Goal: Task Accomplishment & Management: Manage account settings

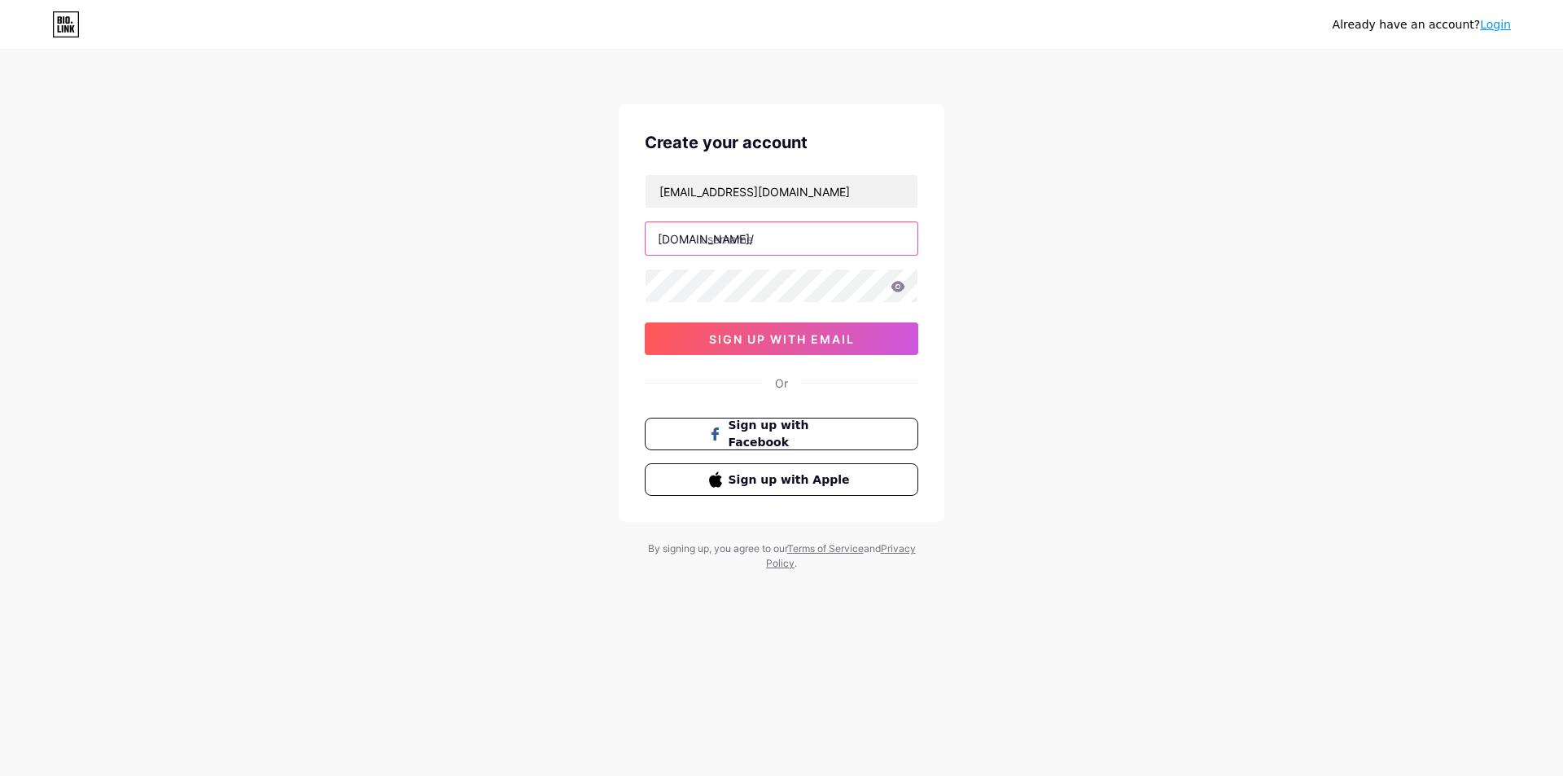
click at [756, 238] on input "text" at bounding box center [781, 238] width 272 height 33
type input "74mao"
click at [815, 340] on span "sign up with email" at bounding box center [782, 339] width 146 height 14
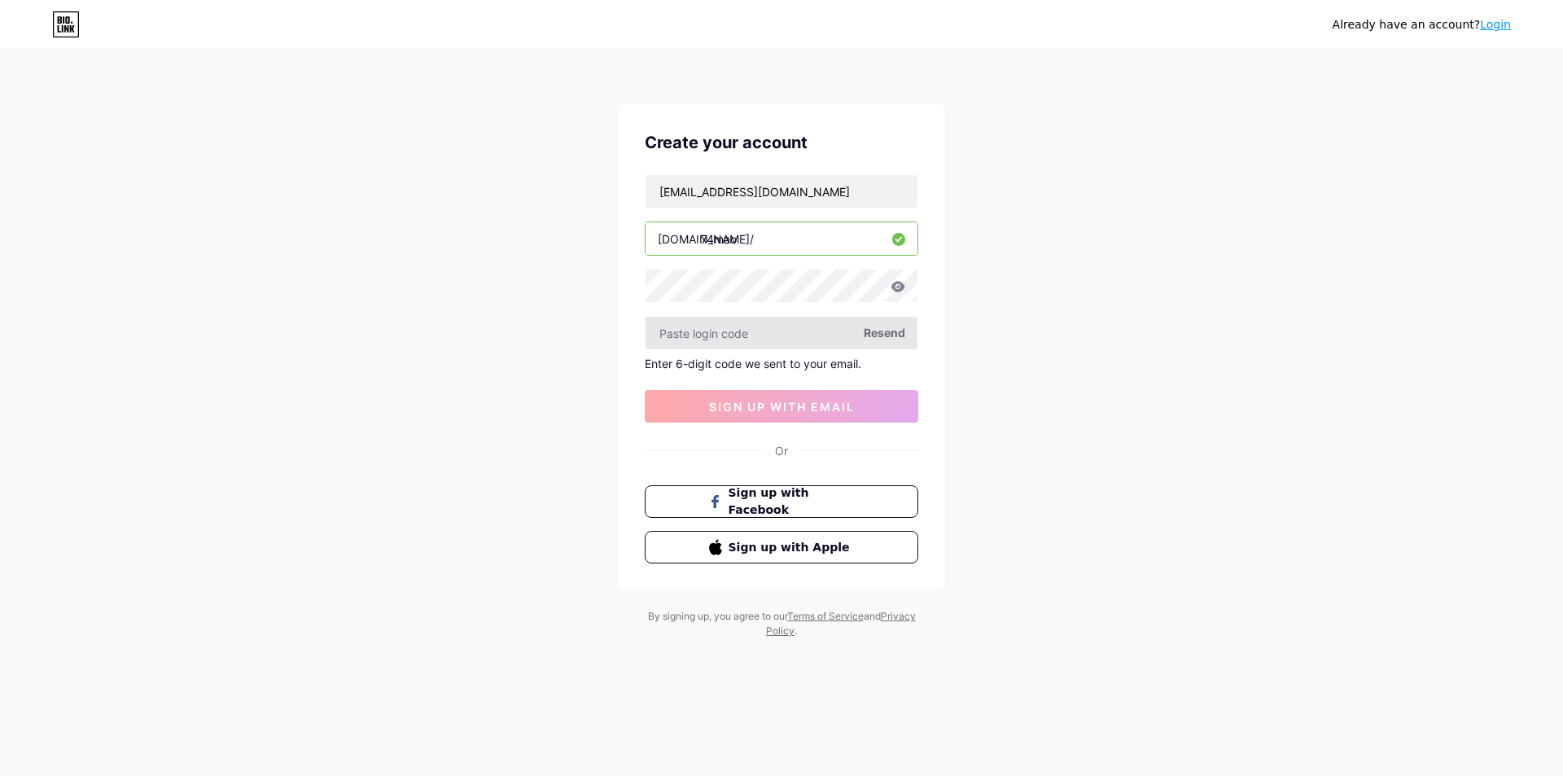
click at [812, 335] on input "text" at bounding box center [781, 333] width 272 height 33
click at [707, 336] on input "text" at bounding box center [781, 333] width 272 height 33
paste input "153150"
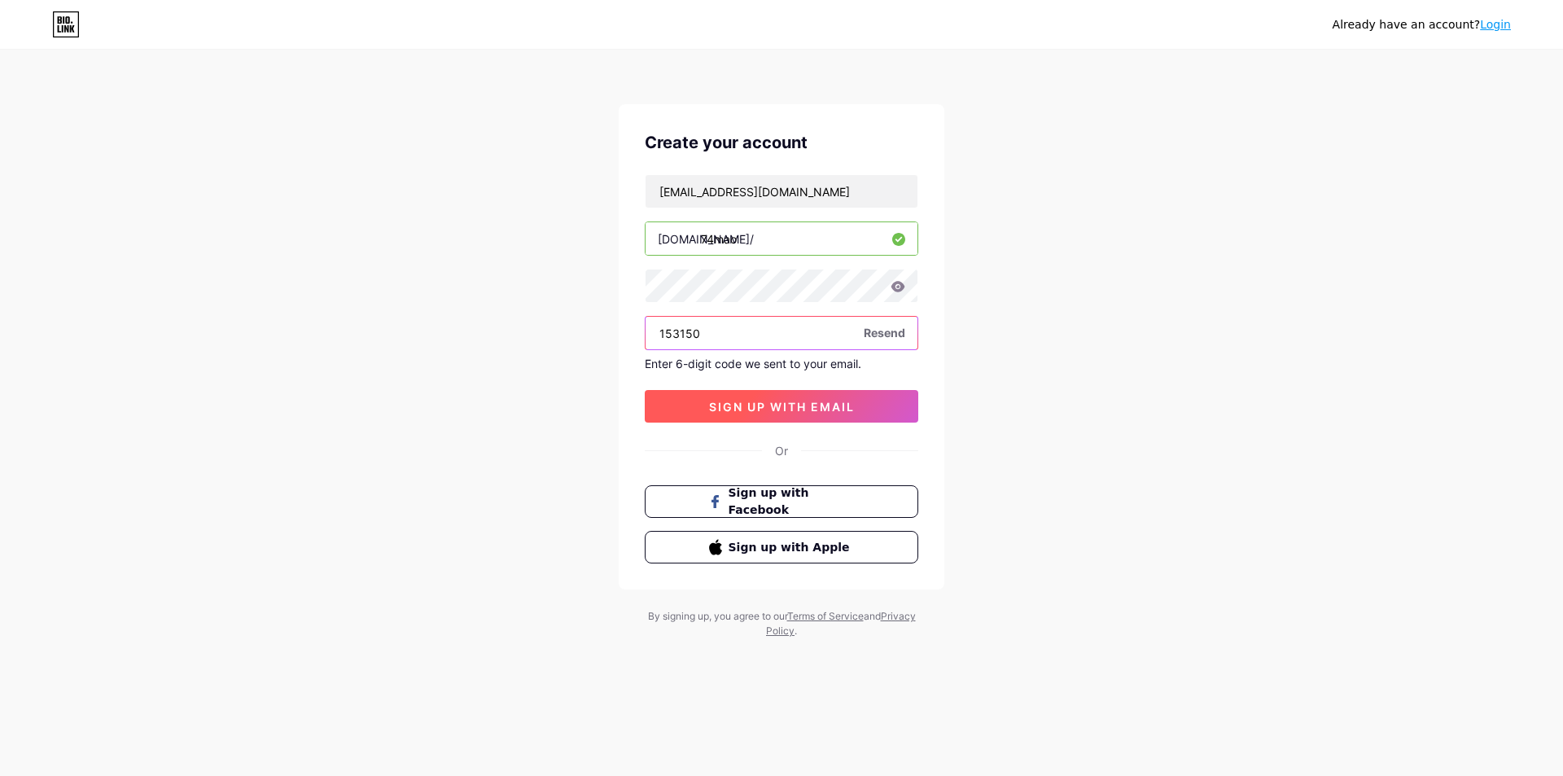
type input "153150"
click at [789, 404] on span "sign up with email" at bounding box center [782, 407] width 146 height 14
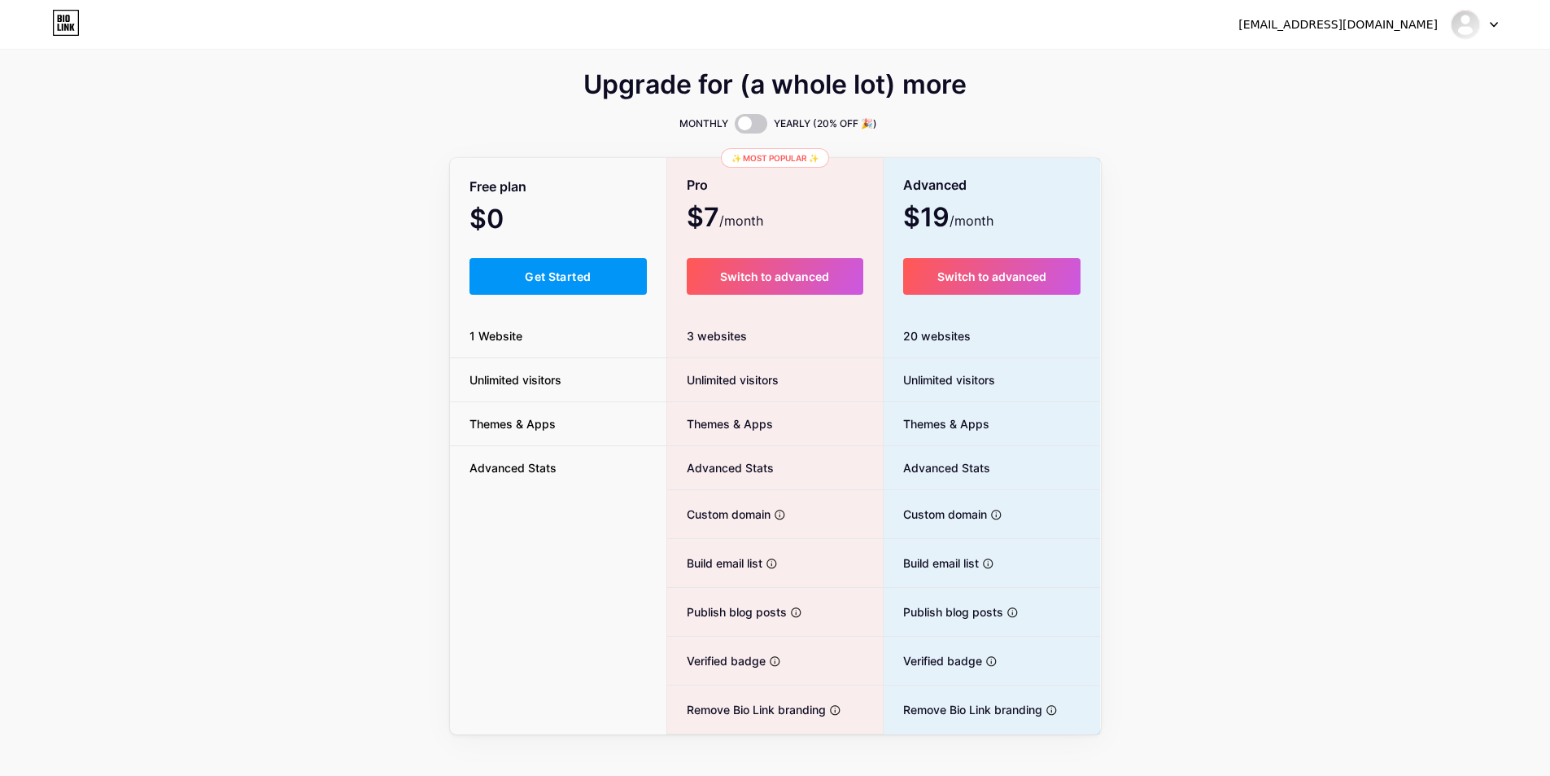
drag, startPoint x: 303, startPoint y: 244, endPoint x: 375, endPoint y: 239, distance: 72.6
click at [303, 244] on div "Upgrade for (a whole lot) more MONTHLY YEARLY (20% OFF 🎉) Free plan $0 /month G…" at bounding box center [775, 404] width 1550 height 659
click at [530, 278] on span "Get Started" at bounding box center [558, 276] width 66 height 14
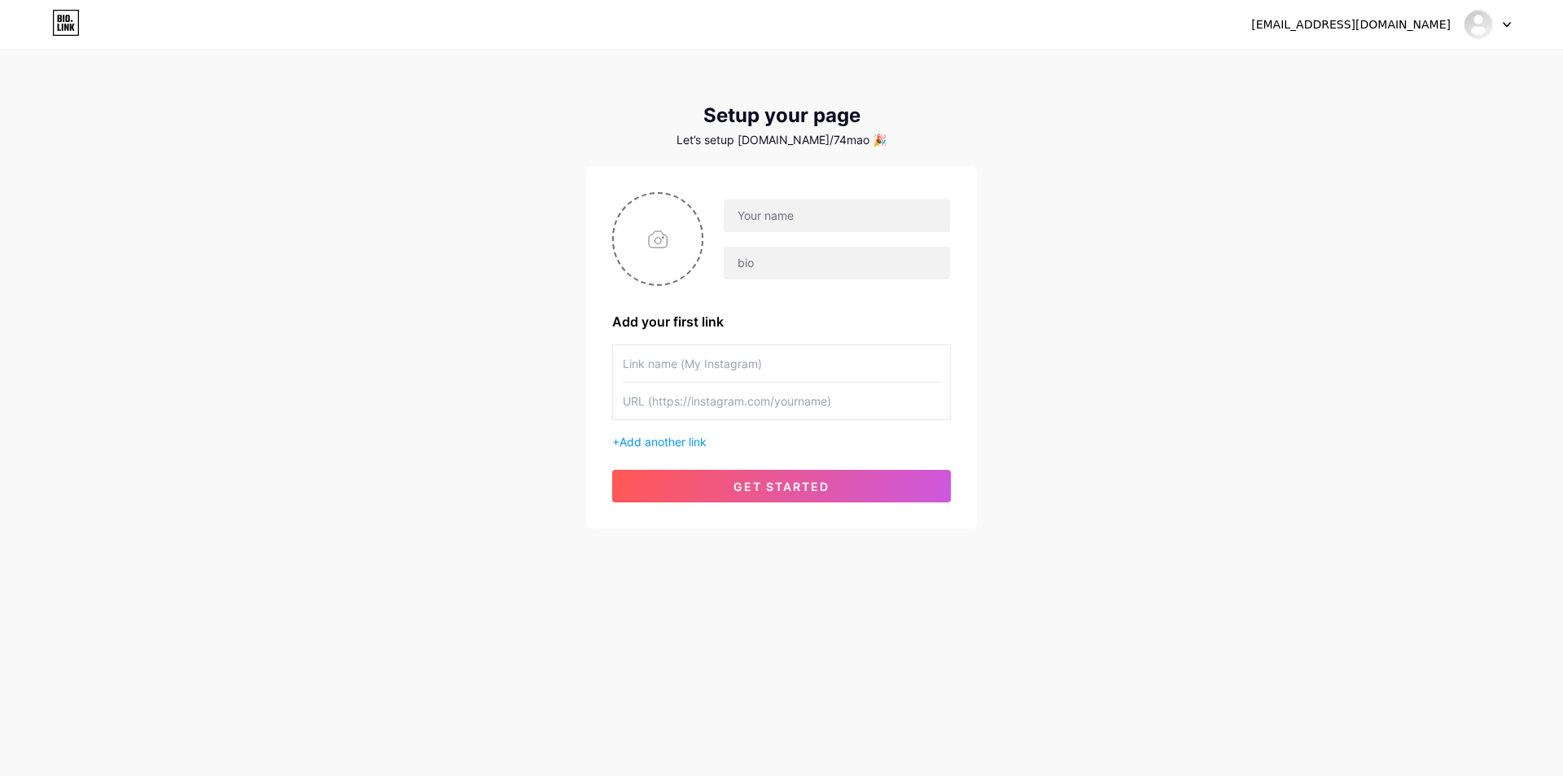
click at [1166, 148] on div "[EMAIL_ADDRESS][DOMAIN_NAME] Dashboard Logout Setup your page Let’s setup [DOMA…" at bounding box center [781, 290] width 1563 height 580
click at [806, 222] on input "text" at bounding box center [837, 215] width 226 height 33
type input "74com"
paste input "74Mao - 74七四猫 | 2025 官方首页链接，赠送74元 74Mao | [URL][DOMAIN_NAME] 是领先的74七四猫传送门导航站，凭借…"
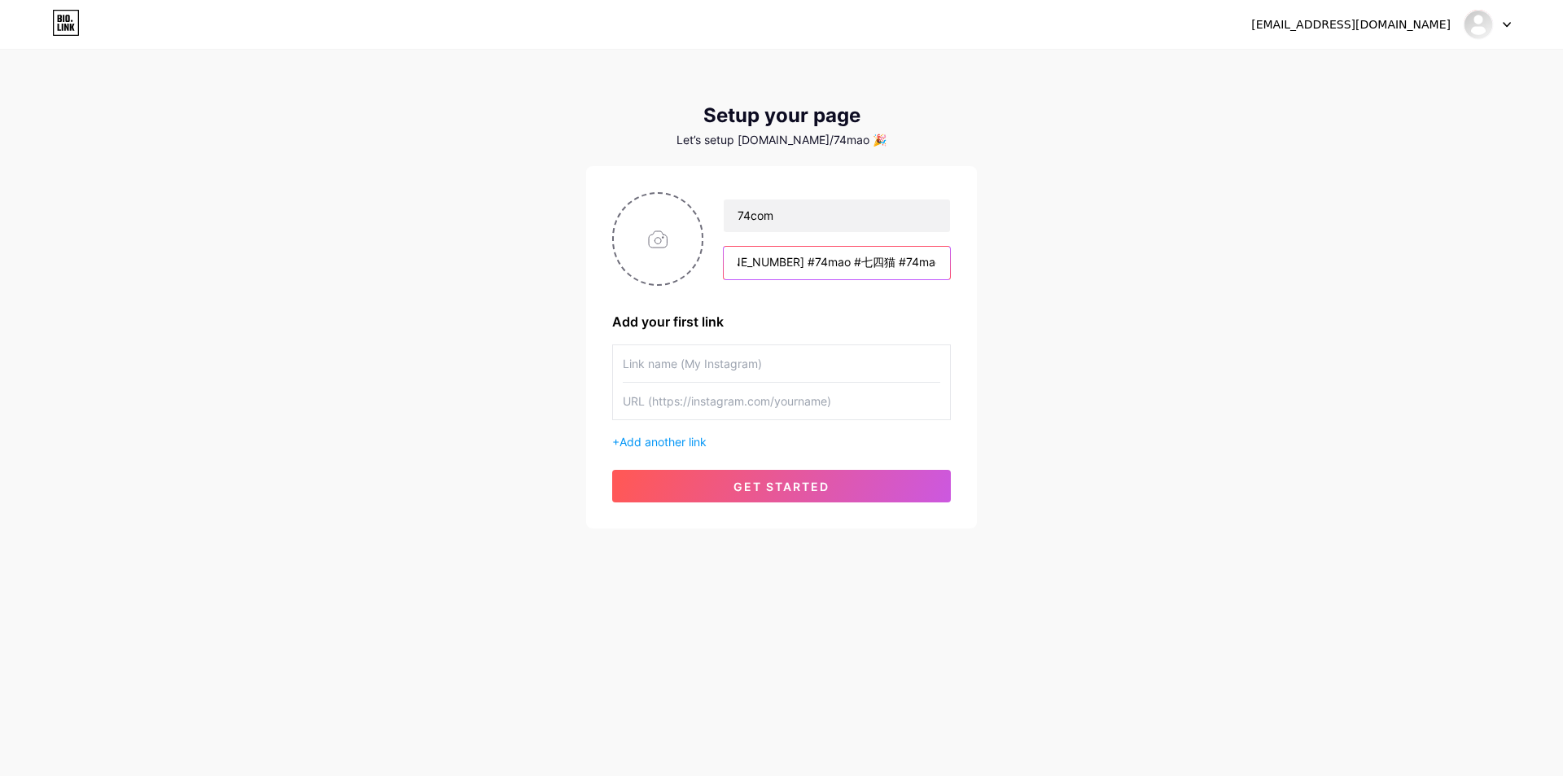
type input "74Mao - 74七四猫 | 2025 官方首页链接，赠送74元 74Mao | [URL][DOMAIN_NAME] 是领先的74七四猫传送门导航站，凭借…"
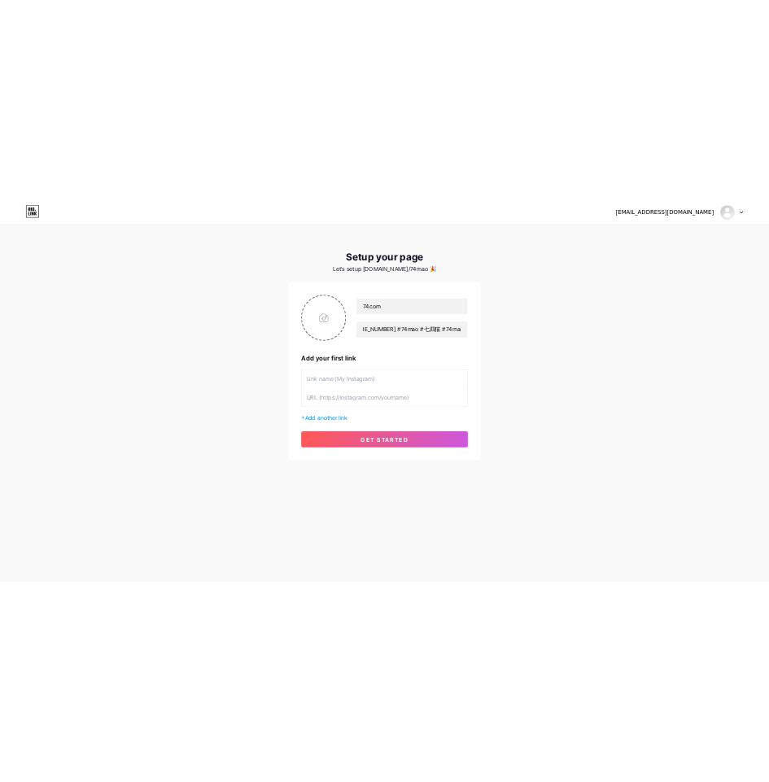
scroll to position [0, 0]
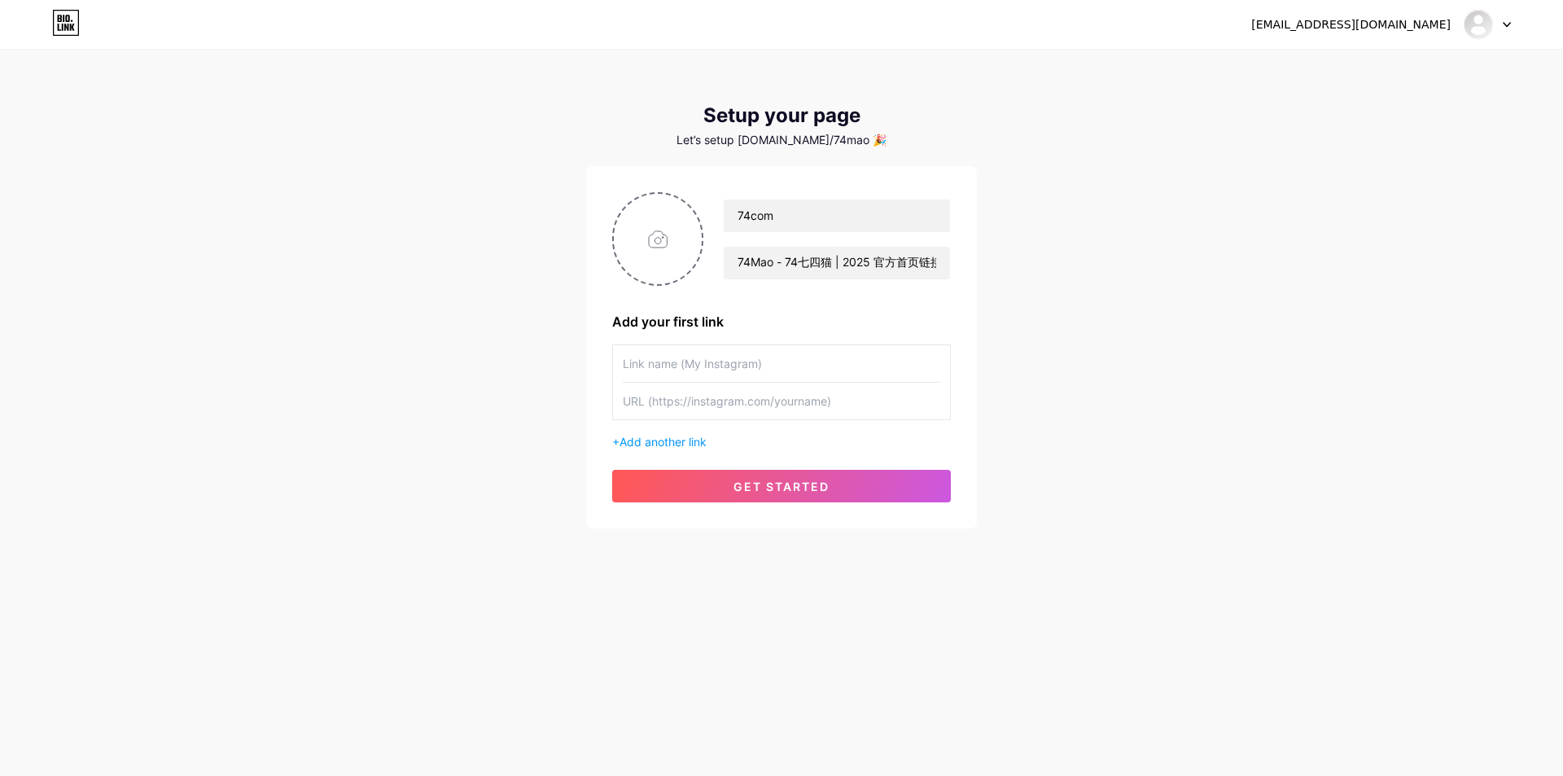
click at [750, 365] on input "text" at bounding box center [781, 363] width 317 height 37
type input "74mao"
click at [878, 218] on input "74com" at bounding box center [837, 215] width 226 height 33
type input "74mao"
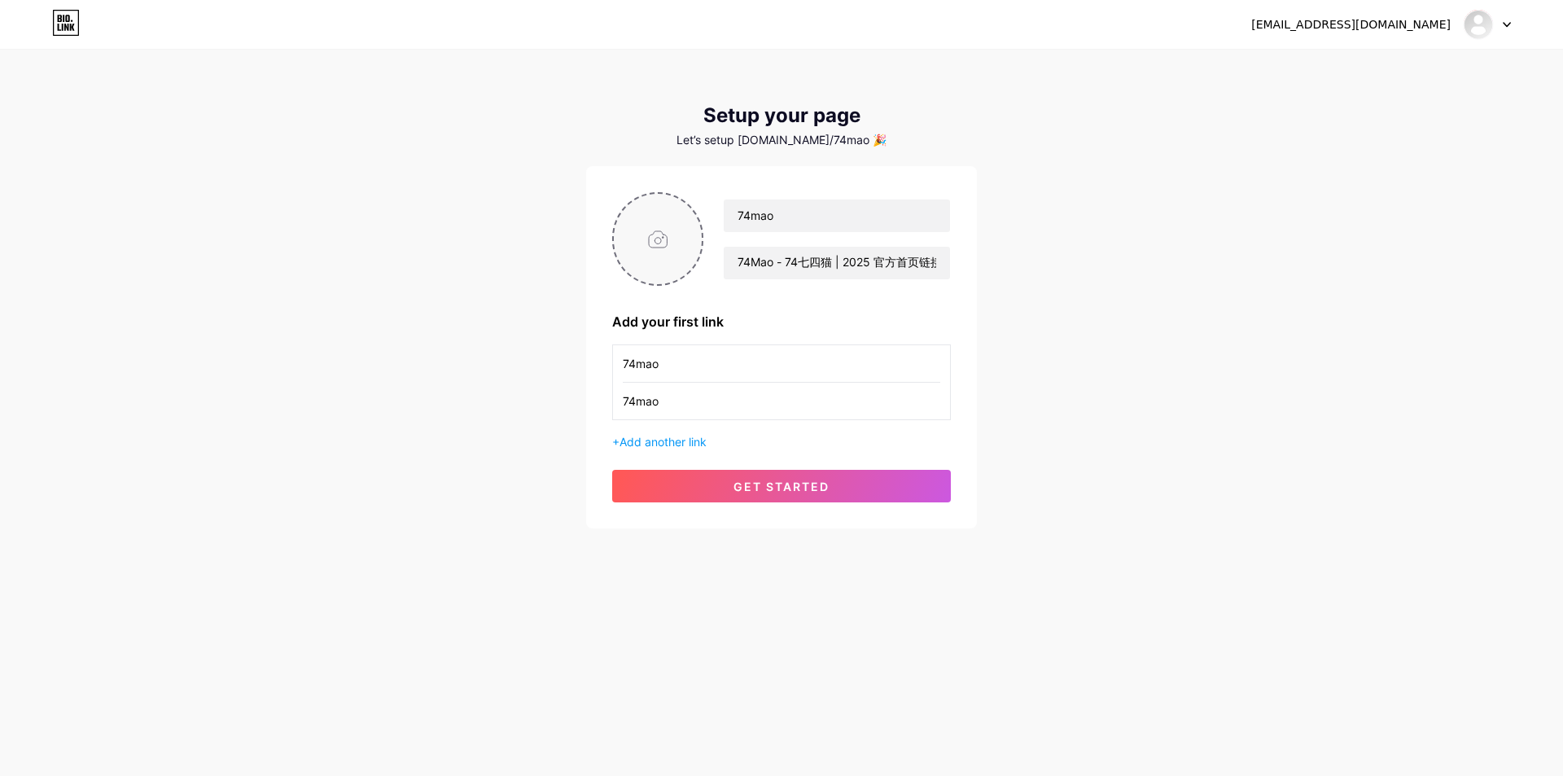
click at [660, 247] on input "file" at bounding box center [658, 239] width 88 height 90
type input "C:\fakepath\74laimao.png"
click at [665, 437] on span "Add another link" at bounding box center [662, 442] width 87 height 14
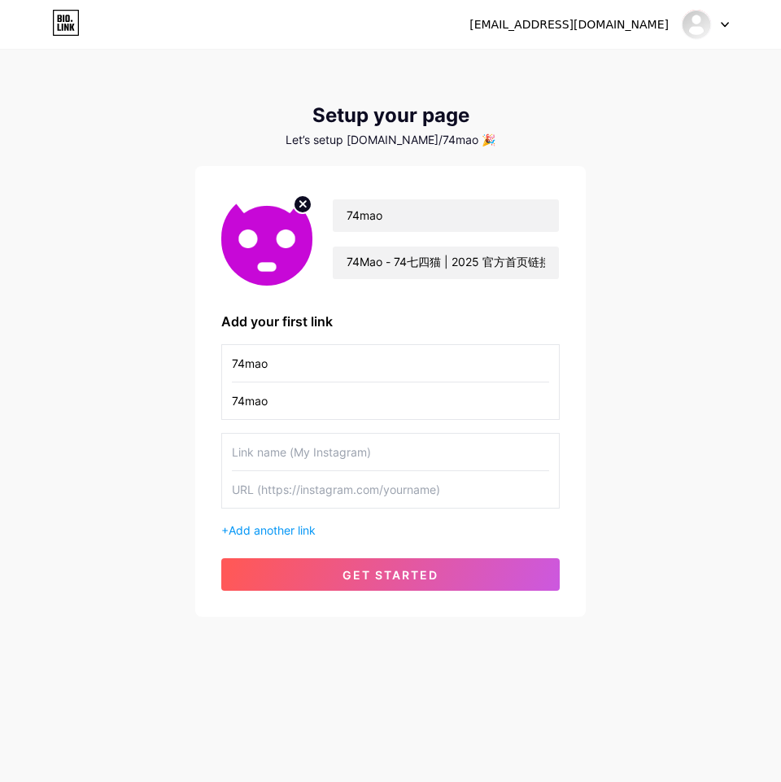
click at [323, 356] on input "74mao" at bounding box center [390, 363] width 317 height 37
paste input "Quora"
type input "Quora"
click at [284, 399] on input "74mao" at bounding box center [390, 401] width 317 height 37
paste input "[URL][DOMAIN_NAME]"
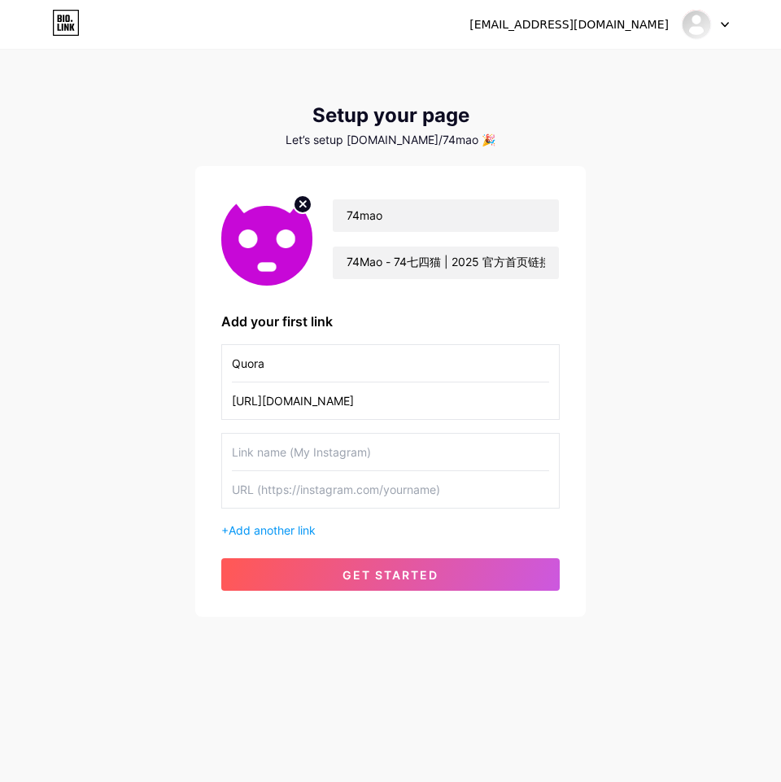
type input "[URL][DOMAIN_NAME]"
click at [371, 450] on input "text" at bounding box center [390, 452] width 317 height 37
paste input "Gravatar"
type input "Gravatar"
click at [456, 483] on input "text" at bounding box center [390, 489] width 317 height 37
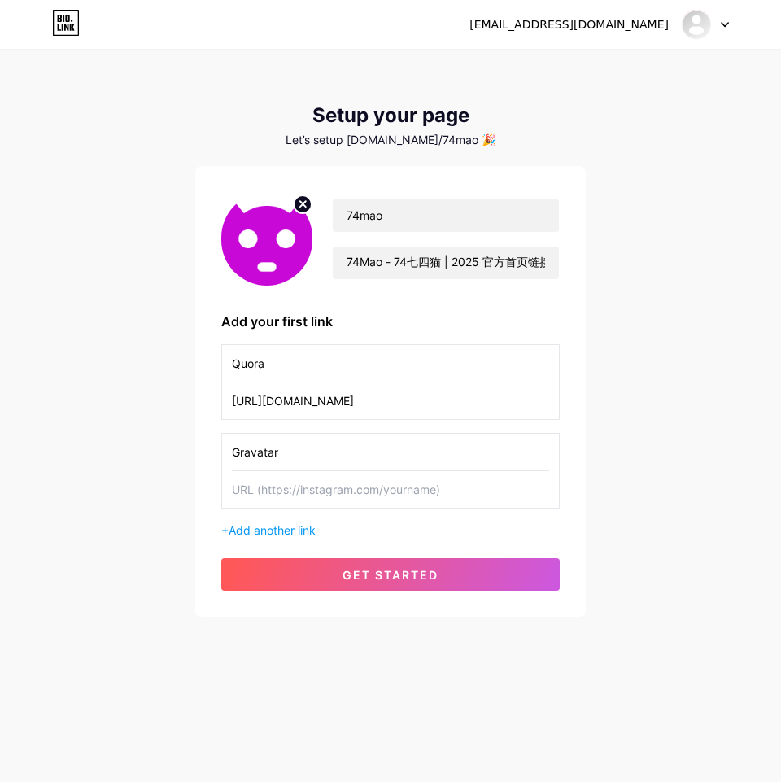
paste input "[URL][DOMAIN_NAME]"
type input "[URL][DOMAIN_NAME]"
click at [283, 522] on div "+ Add another link" at bounding box center [390, 530] width 339 height 17
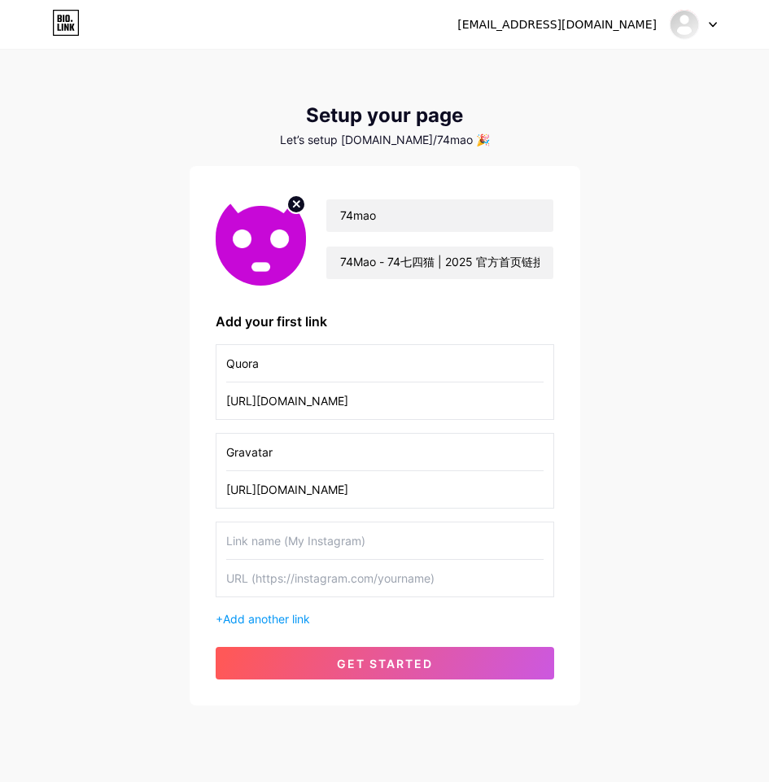
click at [256, 545] on input "text" at bounding box center [384, 541] width 317 height 37
paste input "[URL][DOMAIN_NAME]"
type input "[URL][DOMAIN_NAME]"
click at [324, 584] on input "text" at bounding box center [384, 578] width 317 height 37
paste input "[URL][DOMAIN_NAME]"
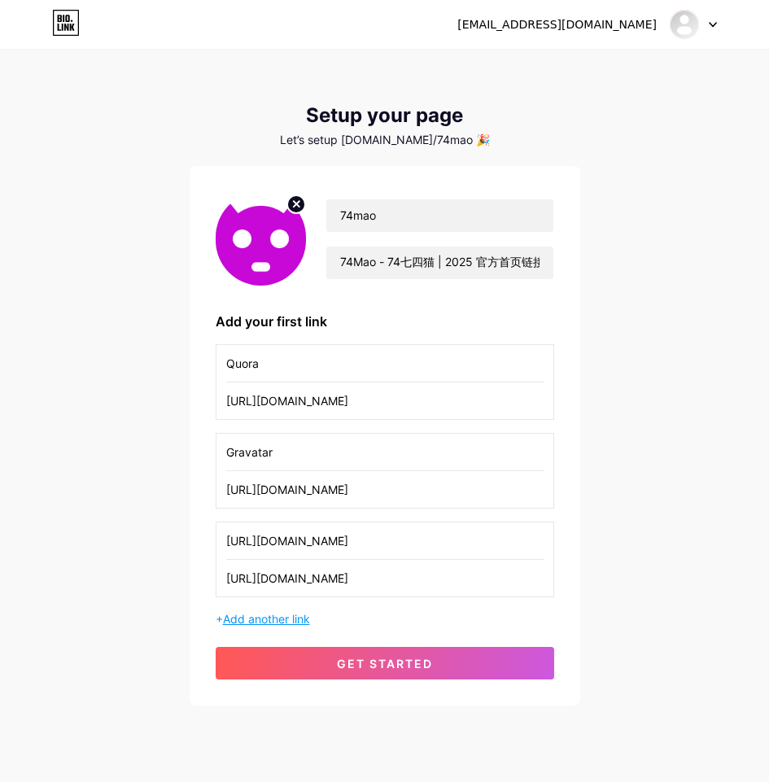
type input "[URL][DOMAIN_NAME]"
click at [293, 620] on span "Add another link" at bounding box center [266, 619] width 87 height 14
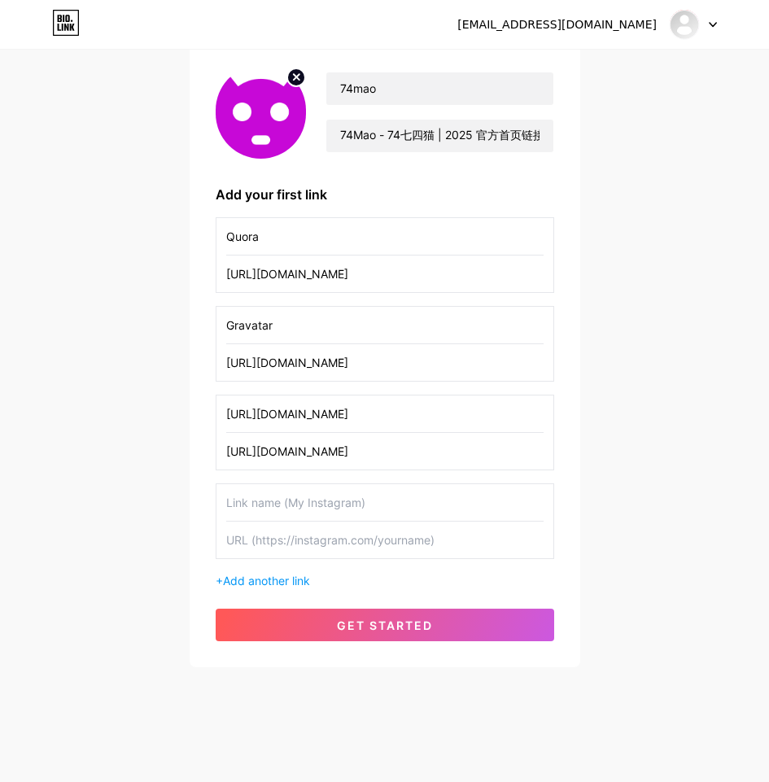
scroll to position [129, 0]
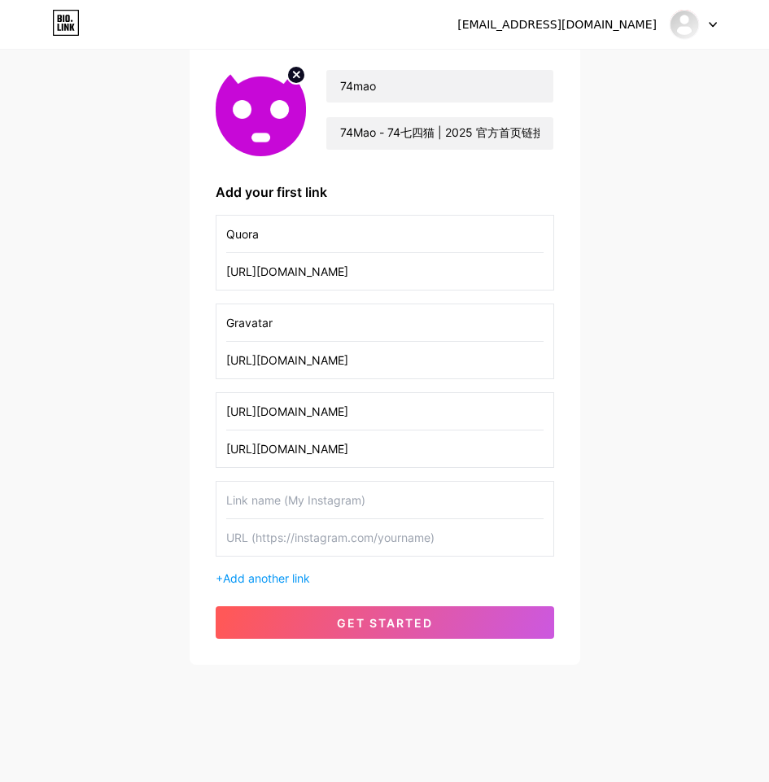
drag, startPoint x: 431, startPoint y: 411, endPoint x: 221, endPoint y: 416, distance: 210.8
click at [221, 416] on div "[URL][DOMAIN_NAME] [URL][DOMAIN_NAME]" at bounding box center [385, 430] width 339 height 76
paste input "Twitter"
type input "Twitter"
click at [261, 497] on input "text" at bounding box center [384, 500] width 317 height 37
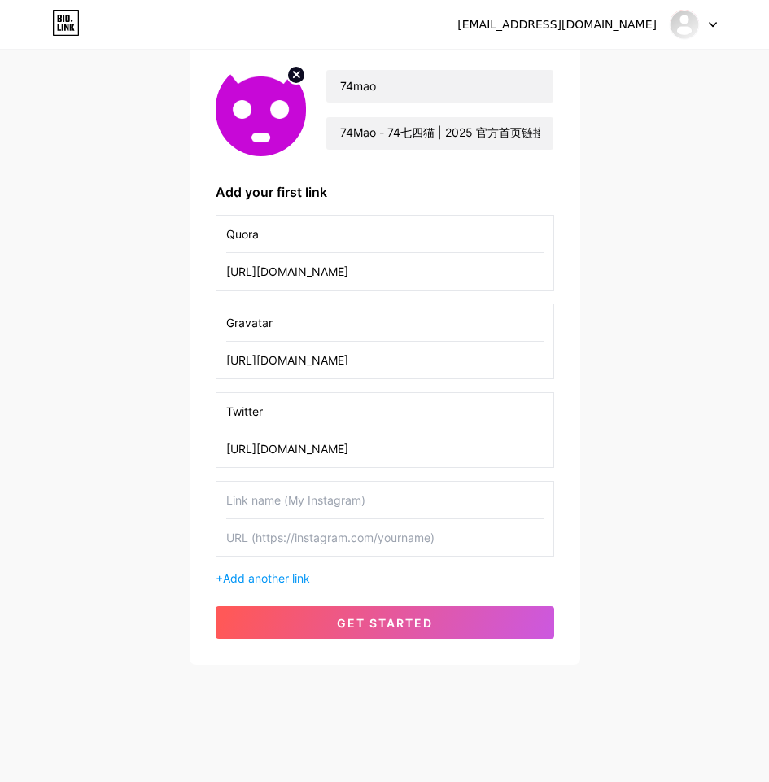
paste input "SoundCloud"
type input "SoundCloud"
click at [437, 543] on input "text" at bounding box center [384, 537] width 317 height 37
paste input "[URL][DOMAIN_NAME]"
type input "[URL][DOMAIN_NAME]"
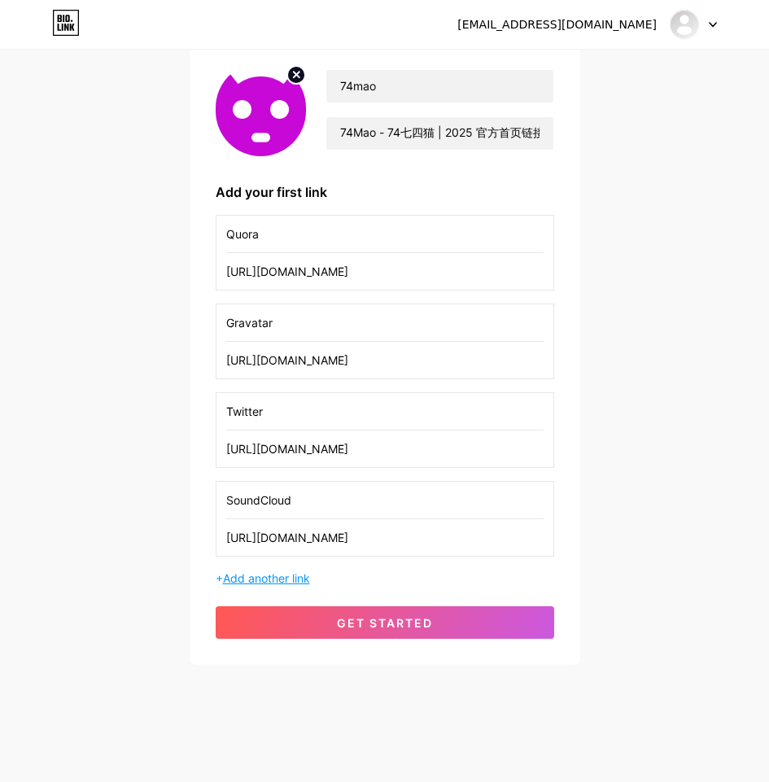
click at [245, 576] on span "Add another link" at bounding box center [266, 578] width 87 height 14
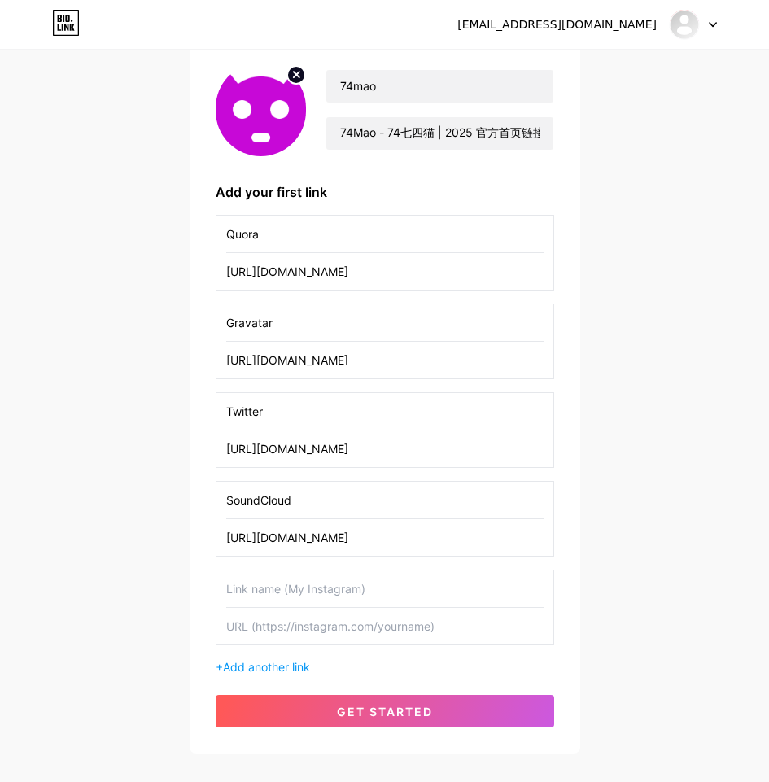
click at [418, 579] on input "text" at bounding box center [384, 589] width 317 height 37
paste input "Keepo"
type input "Keepo"
click at [311, 622] on input "text" at bounding box center [384, 626] width 317 height 37
paste input "[URL][DOMAIN_NAME]"
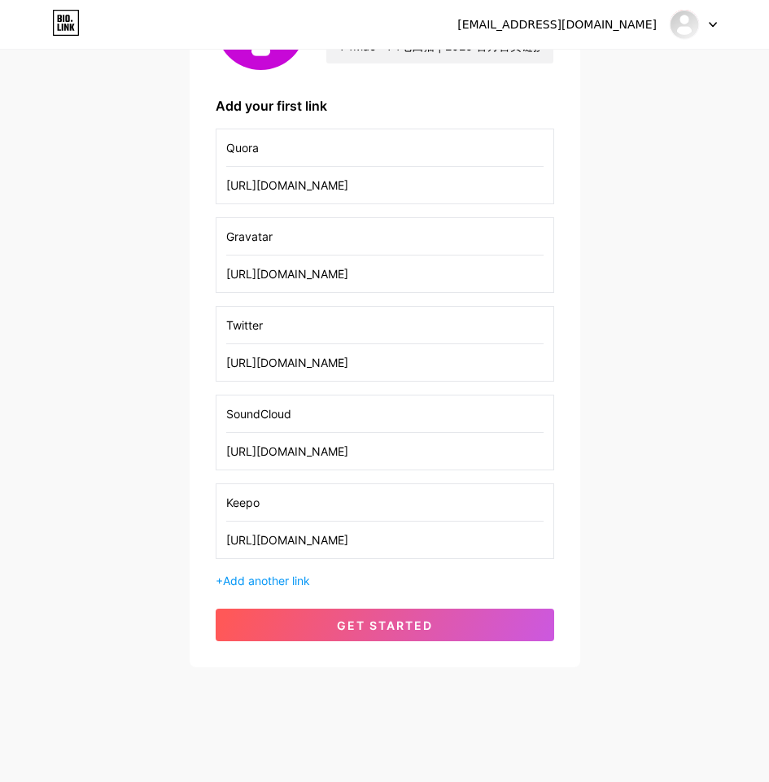
scroll to position [218, 0]
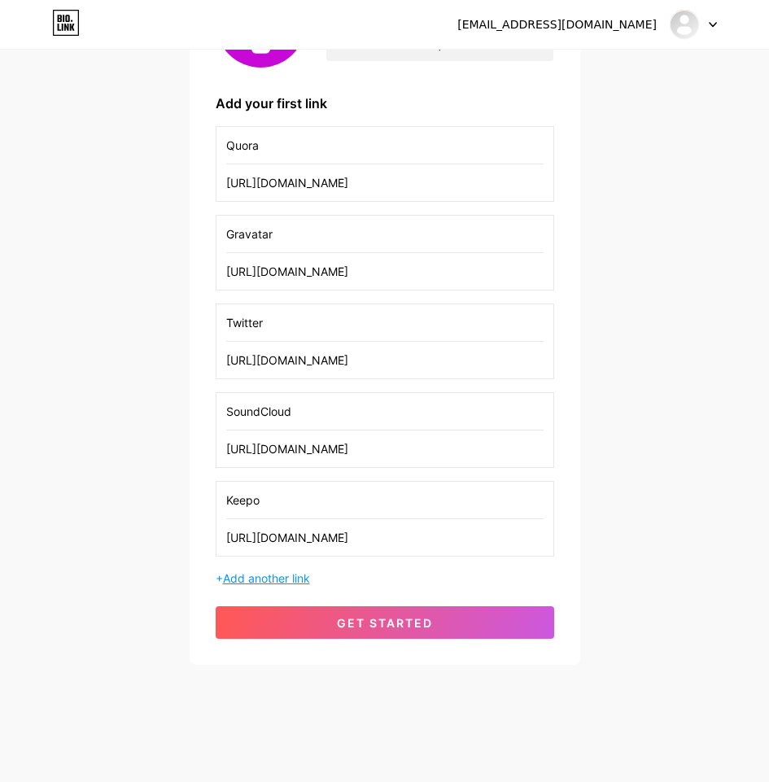
type input "[URL][DOMAIN_NAME]"
click at [288, 581] on span "Add another link" at bounding box center [266, 578] width 87 height 14
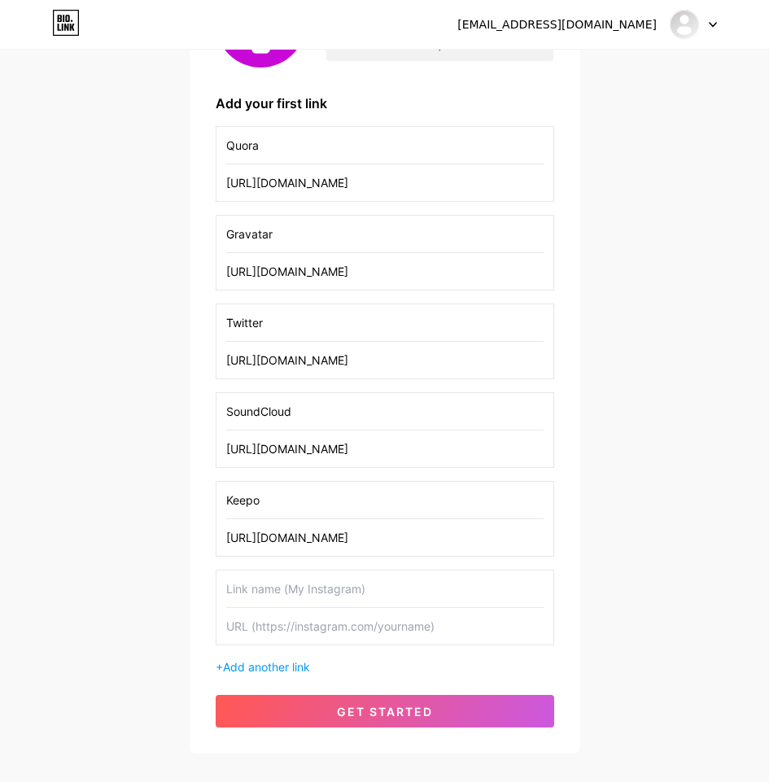
click at [309, 594] on input "text" at bounding box center [384, 589] width 317 height 37
paste input "Pinterest"
type input "Pinterest"
click at [360, 625] on input "text" at bounding box center [384, 626] width 317 height 37
paste input "[URL][DOMAIN_NAME]"
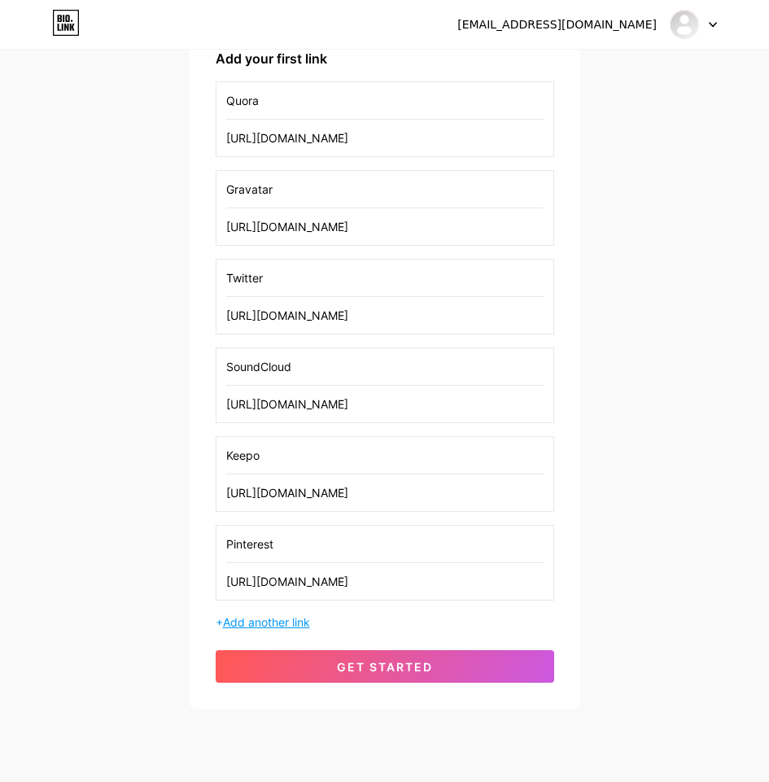
scroll to position [307, 0]
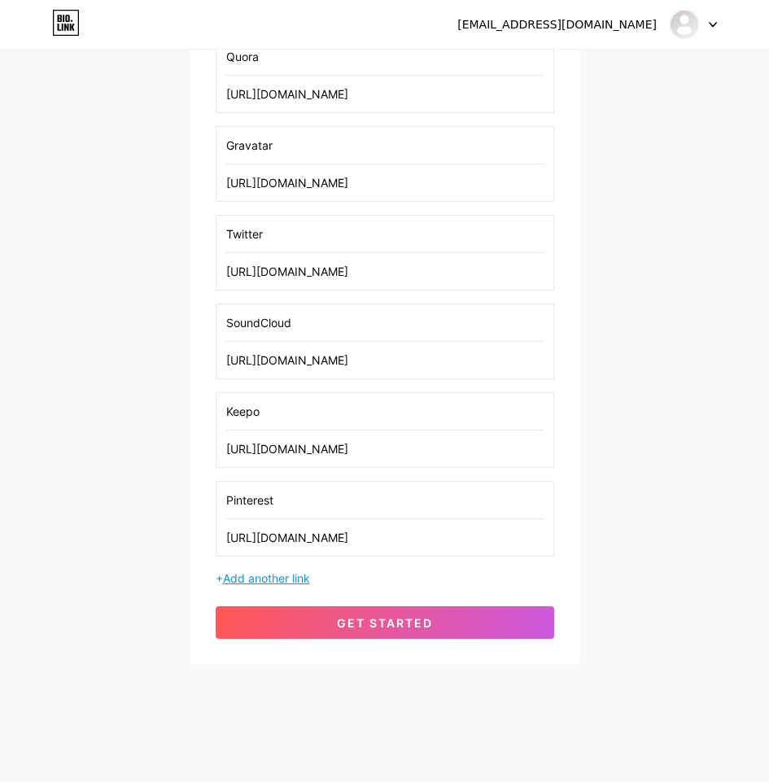
type input "[URL][DOMAIN_NAME]"
click at [296, 574] on span "Add another link" at bounding box center [266, 578] width 87 height 14
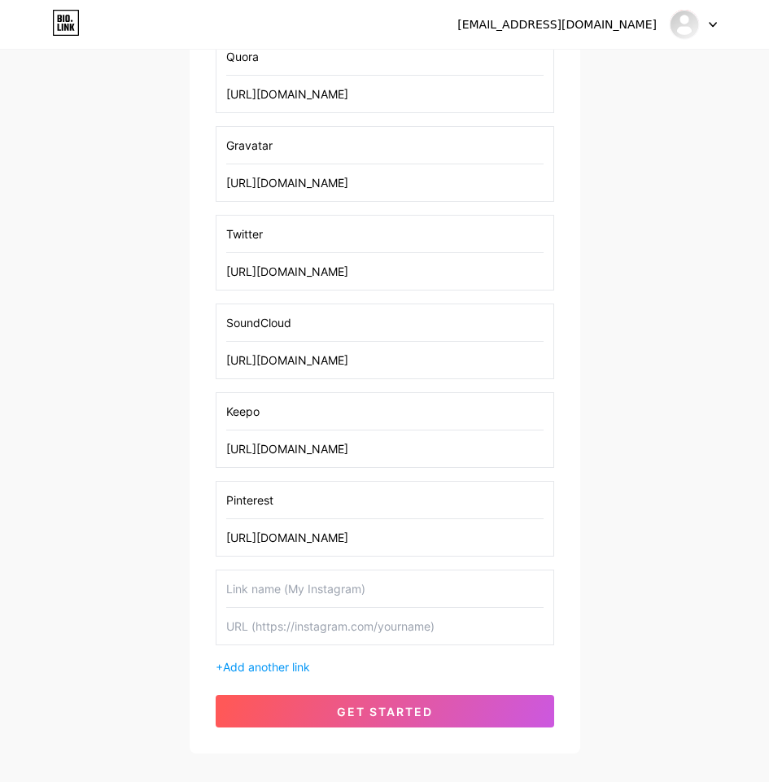
click at [375, 592] on input "text" at bounding box center [384, 589] width 317 height 37
paste input "M5Stack Community"
type input "M5Stack Community"
click at [390, 624] on input "text" at bounding box center [384, 626] width 317 height 37
paste input "[URL][DOMAIN_NAME]"
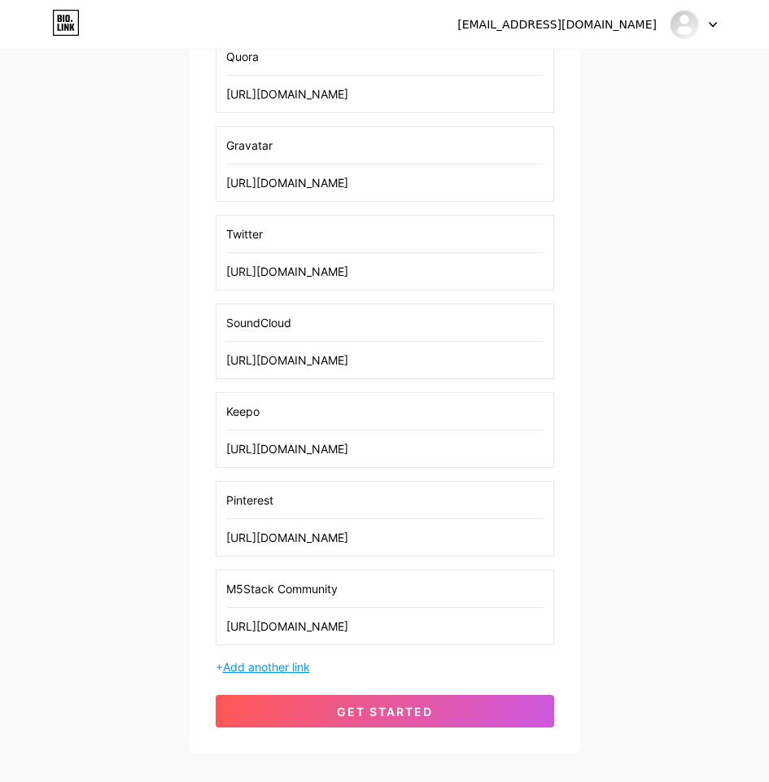
type input "[URL][DOMAIN_NAME]"
click at [280, 661] on span "Add another link" at bounding box center [266, 667] width 87 height 14
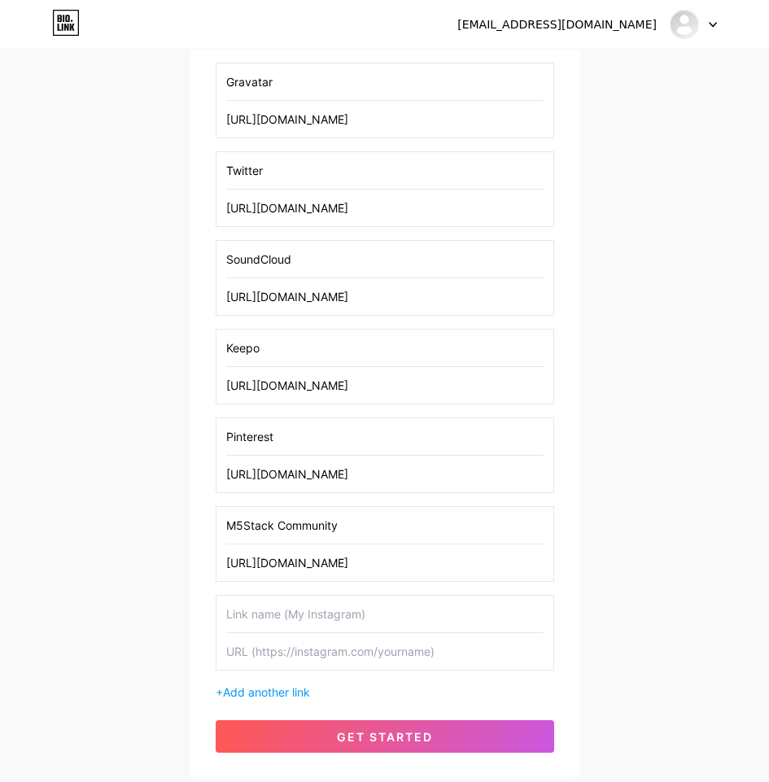
scroll to position [470, 0]
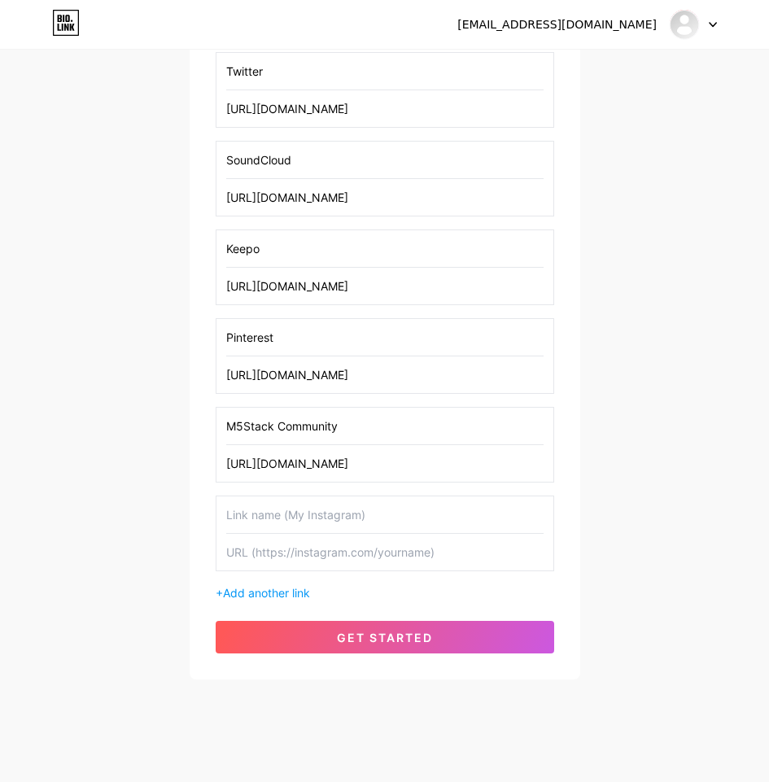
click at [283, 520] on input "text" at bounding box center [384, 514] width 317 height 37
paste input "DeviantArt"
type input "DeviantArt"
click at [300, 558] on input "text" at bounding box center [384, 552] width 317 height 37
paste input "[URL][DOMAIN_NAME]"
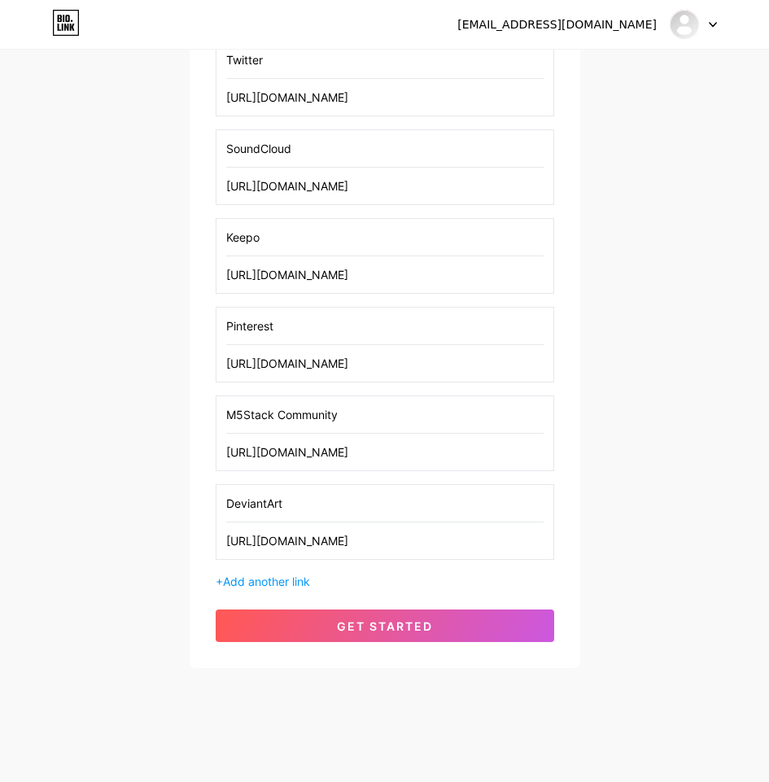
scroll to position [484, 0]
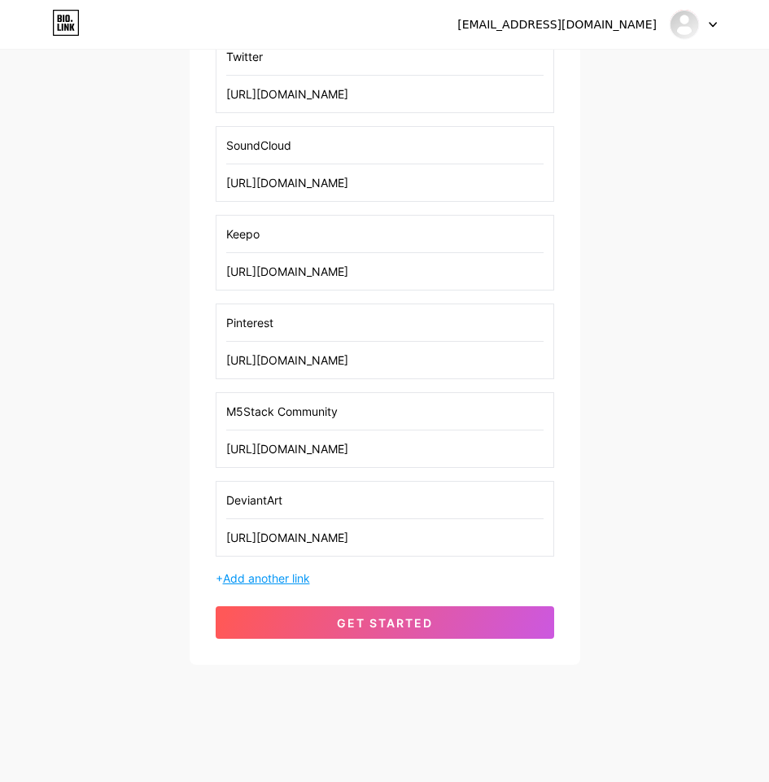
type input "[URL][DOMAIN_NAME]"
click at [291, 573] on span "Add another link" at bounding box center [266, 578] width 87 height 14
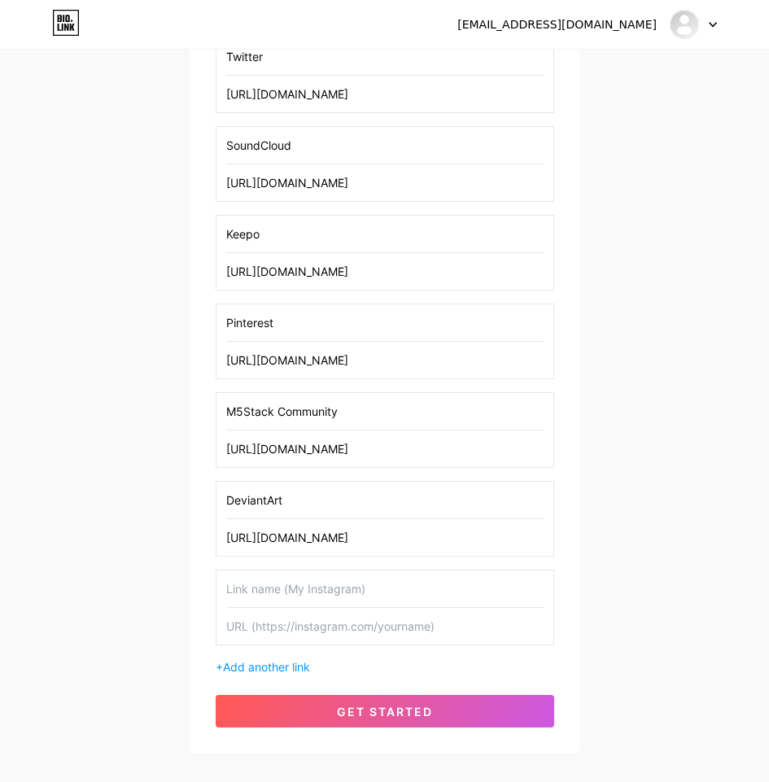
click at [328, 592] on input "text" at bounding box center [384, 589] width 317 height 37
paste input "Flipboard"
type input "Flipboard"
click at [351, 623] on input "text" at bounding box center [384, 626] width 317 height 37
paste input "[URL][DOMAIN_NAME]"
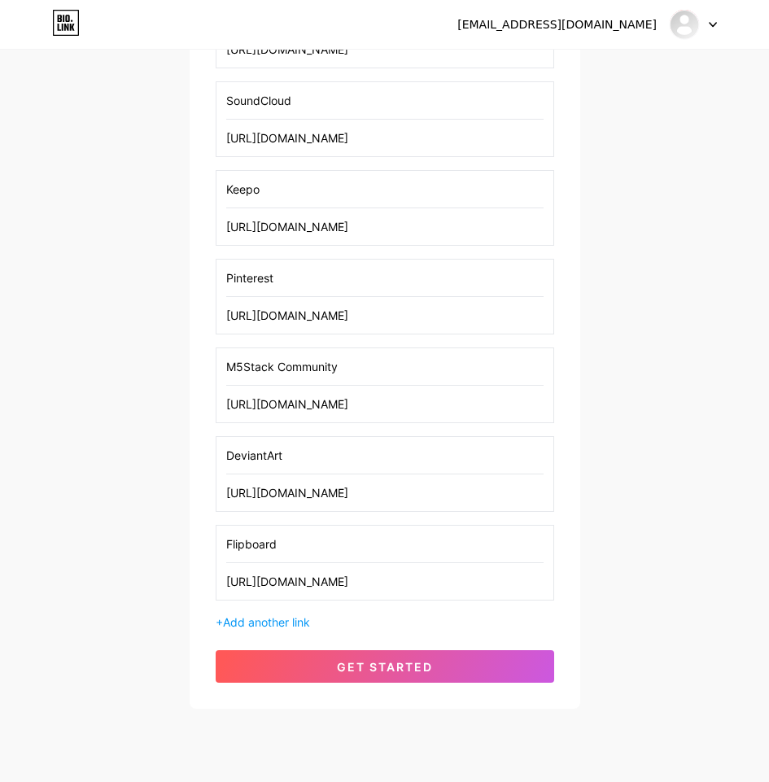
scroll to position [573, 0]
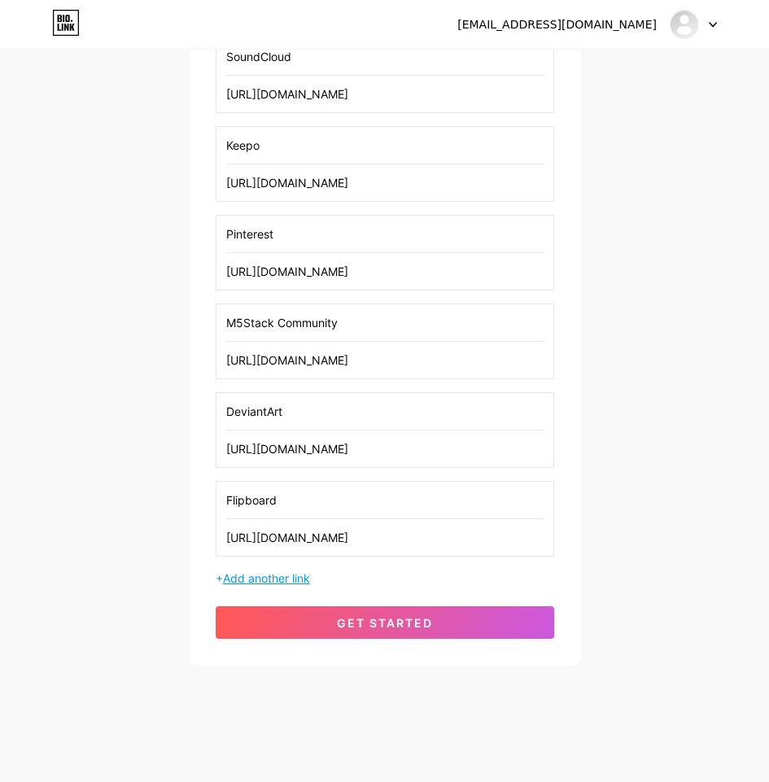
type input "[URL][DOMAIN_NAME]"
click at [265, 578] on span "Add another link" at bounding box center [266, 578] width 87 height 14
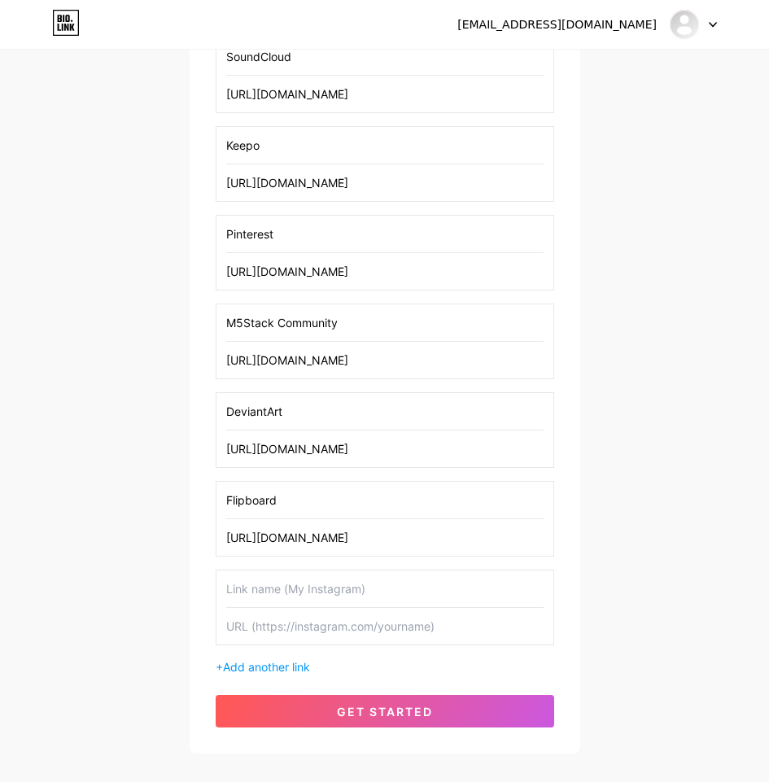
click at [269, 587] on input "text" at bounding box center [384, 589] width 317 height 37
paste input "Wakelet"
type input "Wakelet"
click at [365, 631] on input "text" at bounding box center [384, 626] width 317 height 37
paste input "[URL][DOMAIN_NAME]"
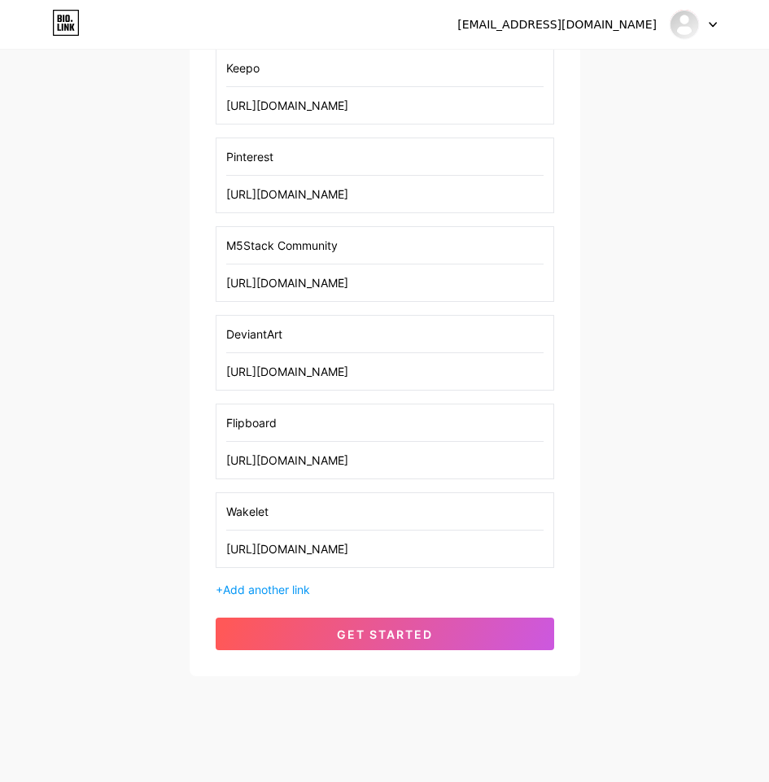
scroll to position [662, 0]
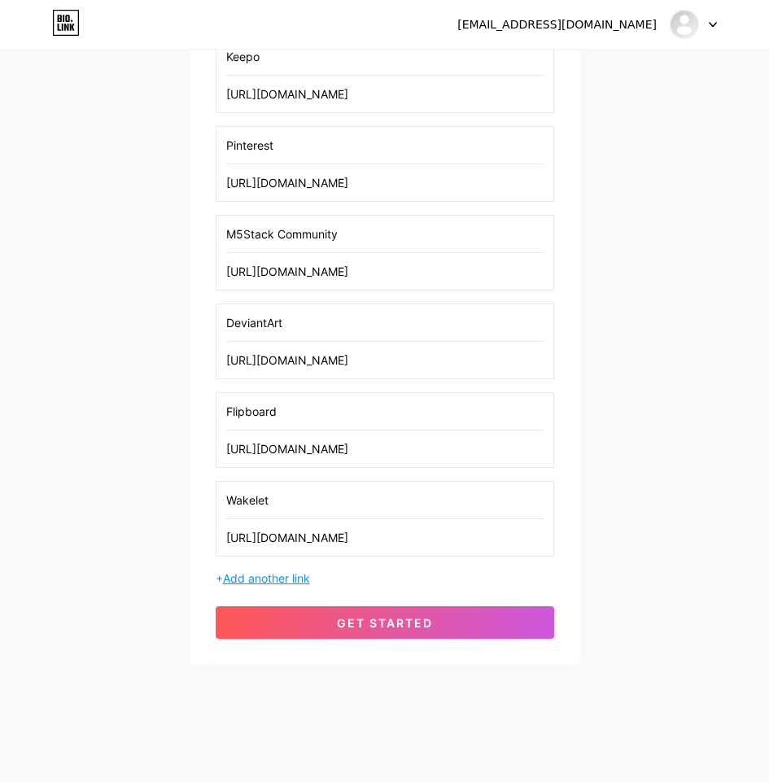
type input "[URL][DOMAIN_NAME]"
click at [308, 573] on span "Add another link" at bounding box center [266, 578] width 87 height 14
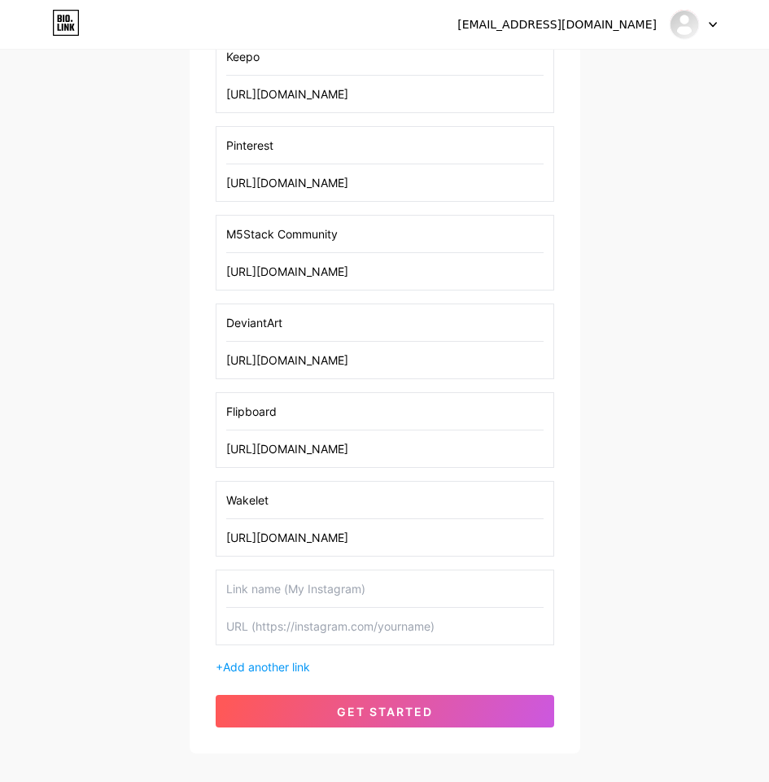
click at [322, 597] on input "text" at bounding box center [384, 589] width 317 height 37
paste input "Issuu"
type input "Issuu"
click at [391, 637] on input "text" at bounding box center [384, 626] width 317 height 37
paste input "[URL][DOMAIN_NAME]"
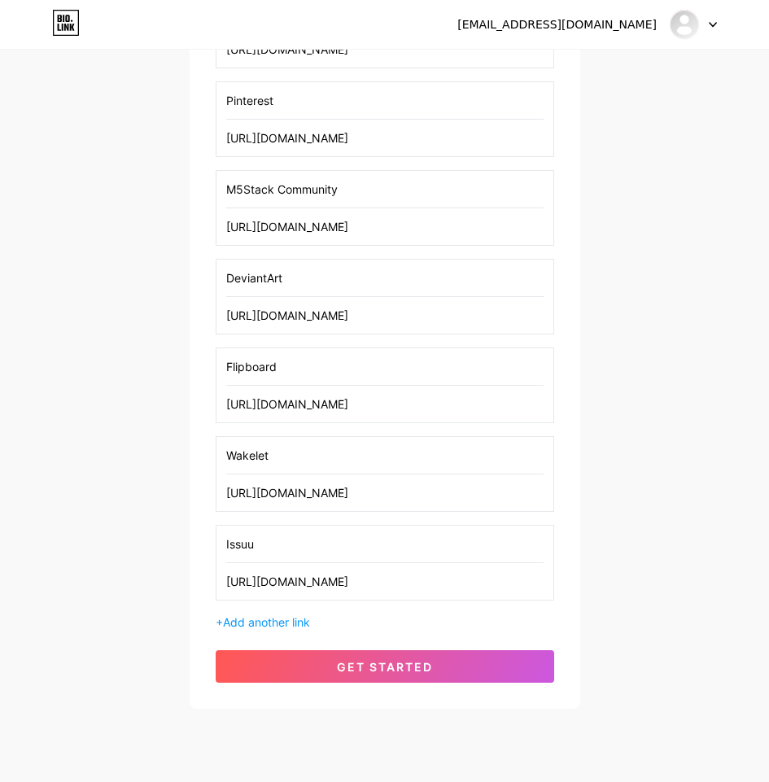
scroll to position [750, 0]
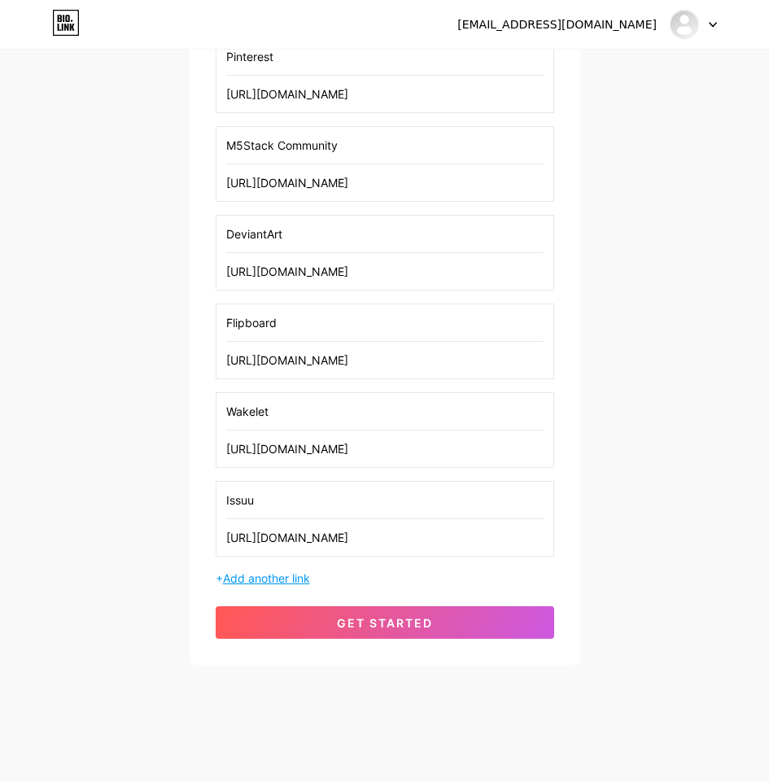
type input "[URL][DOMAIN_NAME]"
click at [292, 572] on span "Add another link" at bounding box center [266, 578] width 87 height 14
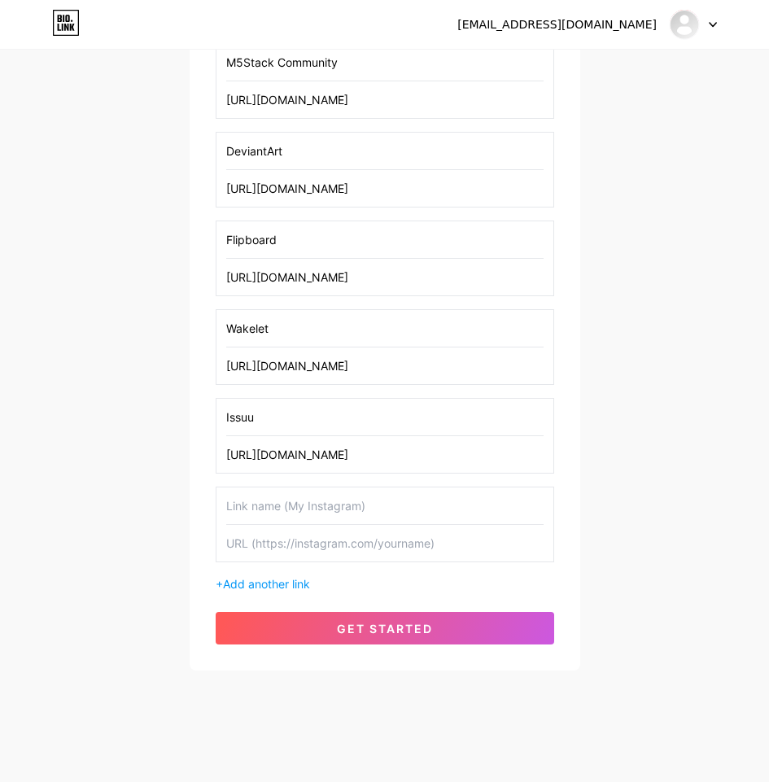
scroll to position [839, 0]
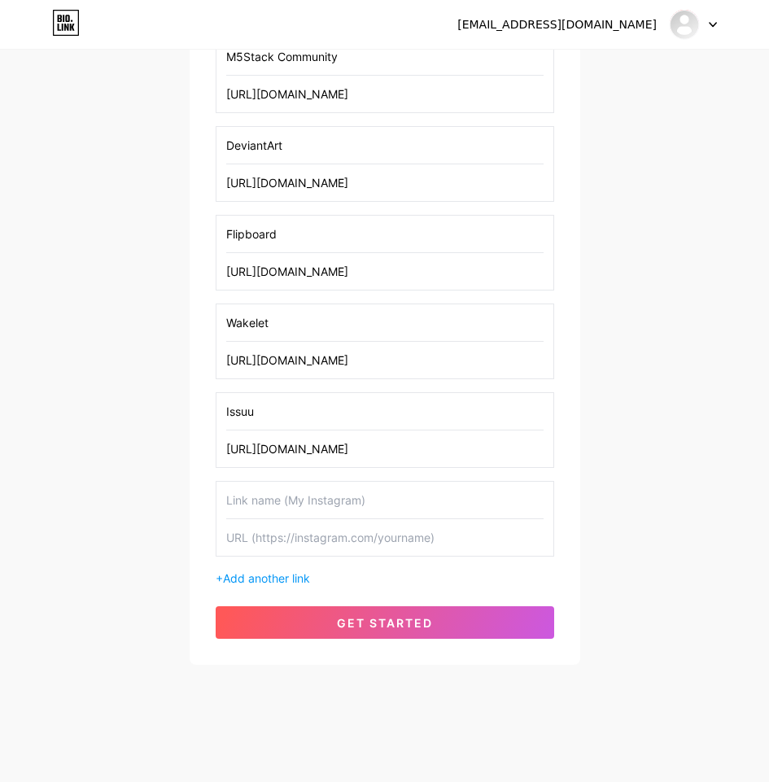
click at [392, 495] on input "text" at bounding box center [384, 500] width 317 height 37
paste input "Kickstarter"
type input "Kickstarter"
click at [365, 536] on input "text" at bounding box center [384, 537] width 317 height 37
paste input "[URL][DOMAIN_NAME]"
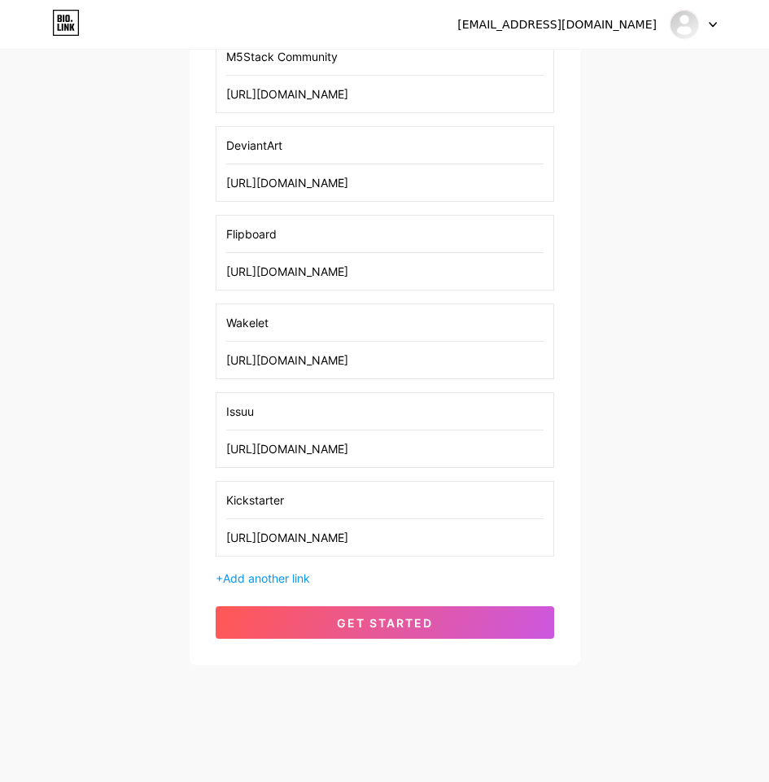
type input "[URL][DOMAIN_NAME]"
click at [280, 580] on span "Add another link" at bounding box center [266, 578] width 87 height 14
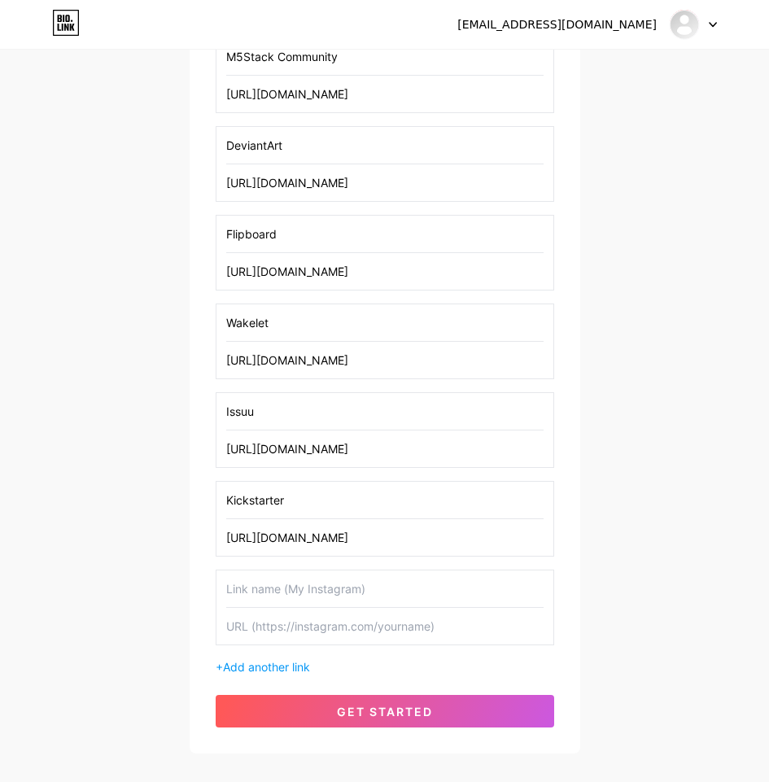
drag, startPoint x: 325, startPoint y: 591, endPoint x: 350, endPoint y: 588, distance: 25.3
click at [326, 590] on input "text" at bounding box center [384, 589] width 317 height 37
paste input "Notion"
type input "Notion"
click at [352, 623] on input "text" at bounding box center [384, 626] width 317 height 37
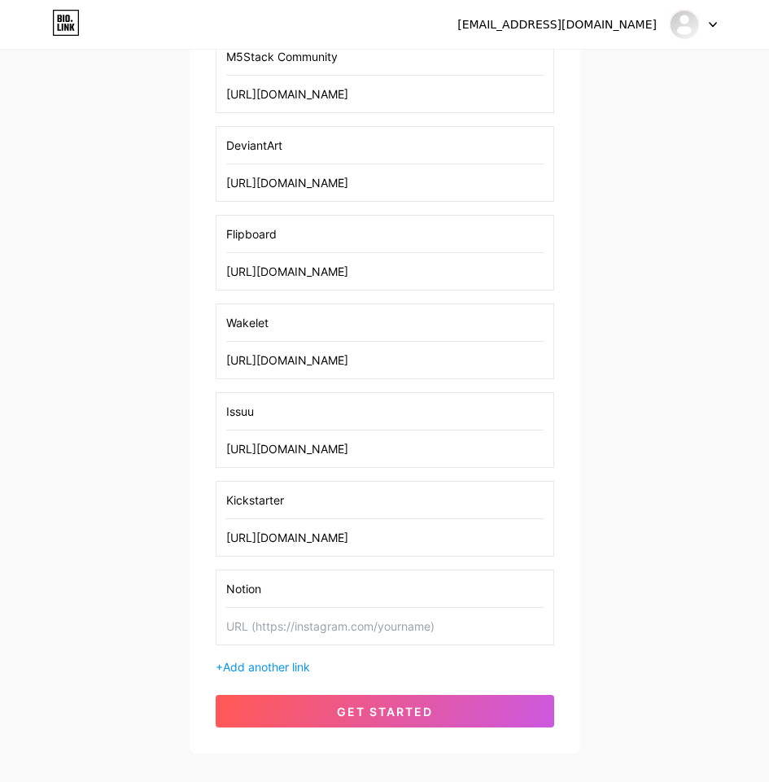
paste input "[URL][DOMAIN_NAME]"
type input "[URL][DOMAIN_NAME]"
click at [295, 667] on span "Add another link" at bounding box center [266, 667] width 87 height 14
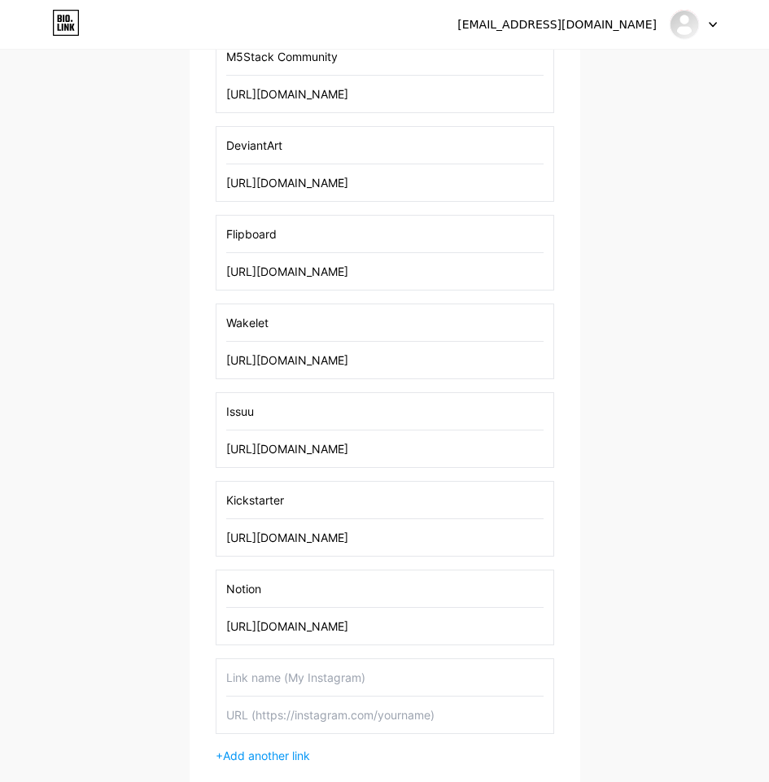
click at [392, 673] on input "text" at bounding box center [384, 677] width 317 height 37
paste input "Postman"
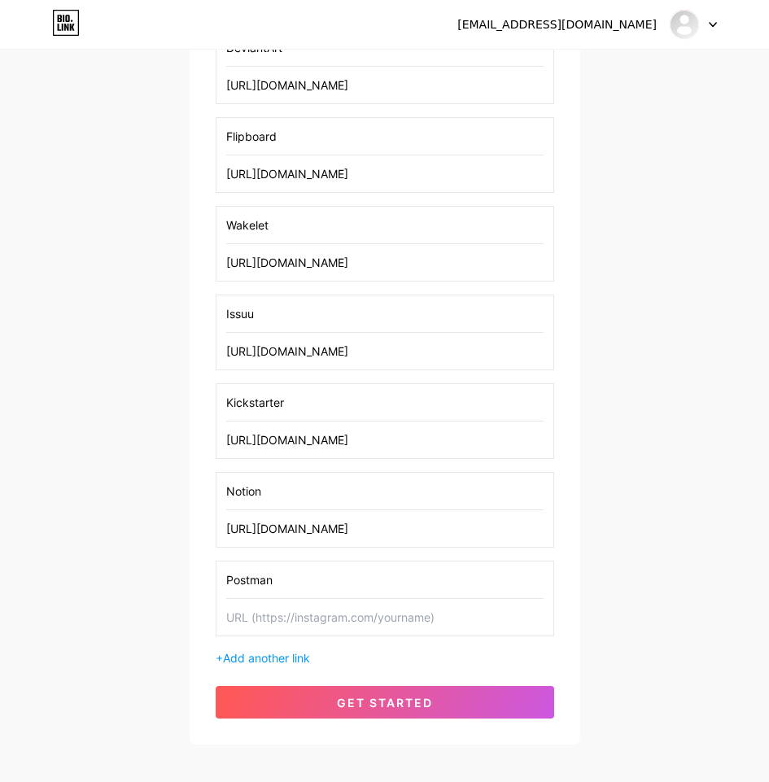
scroll to position [1017, 0]
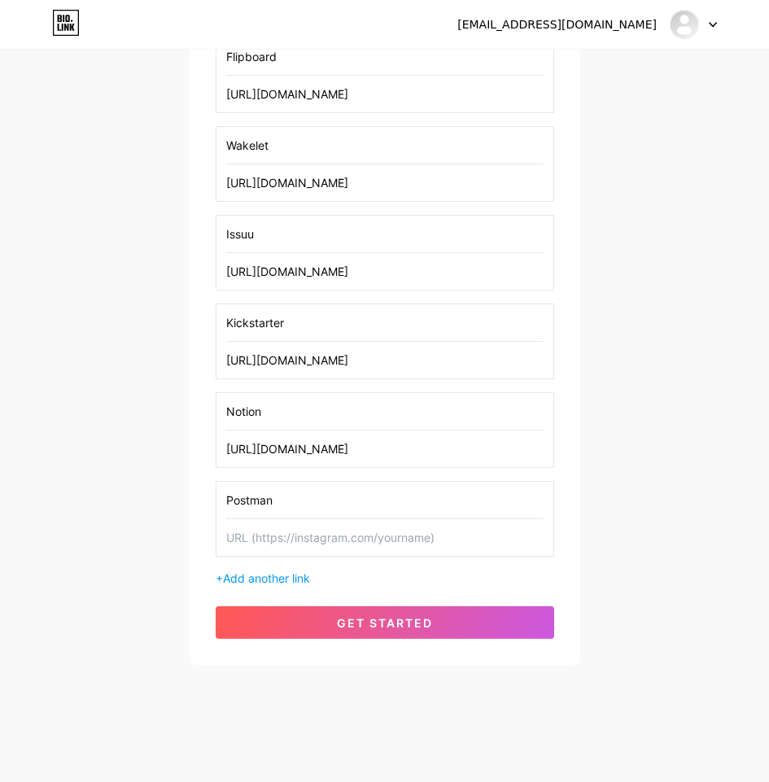
type input "Postman"
click at [355, 536] on input "text" at bounding box center [384, 537] width 317 height 37
paste input "[URL][DOMAIN_NAME]"
type input "[URL][DOMAIN_NAME]"
click at [275, 570] on div "+ Add another link" at bounding box center [385, 578] width 339 height 17
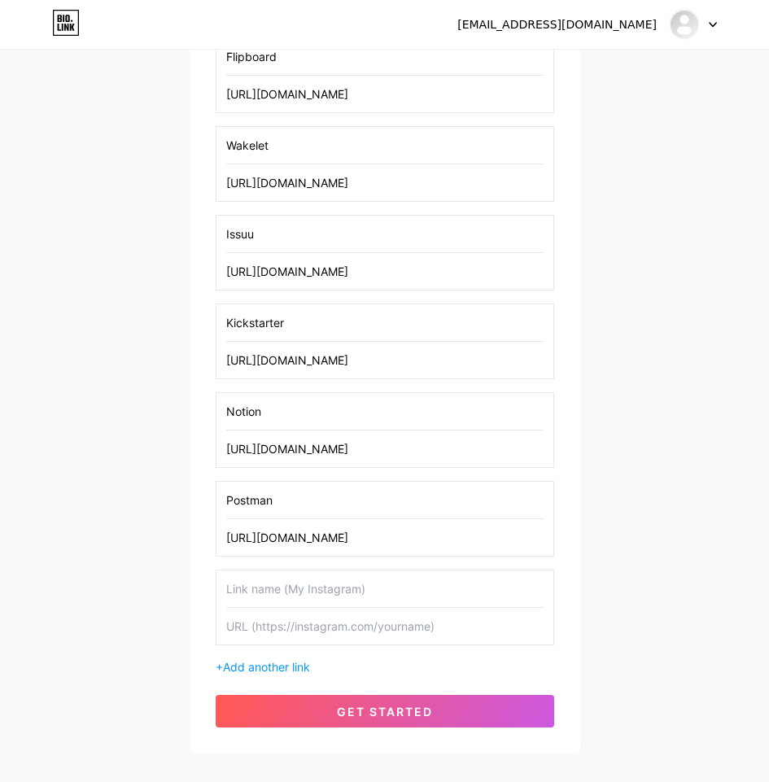
scroll to position [1105, 0]
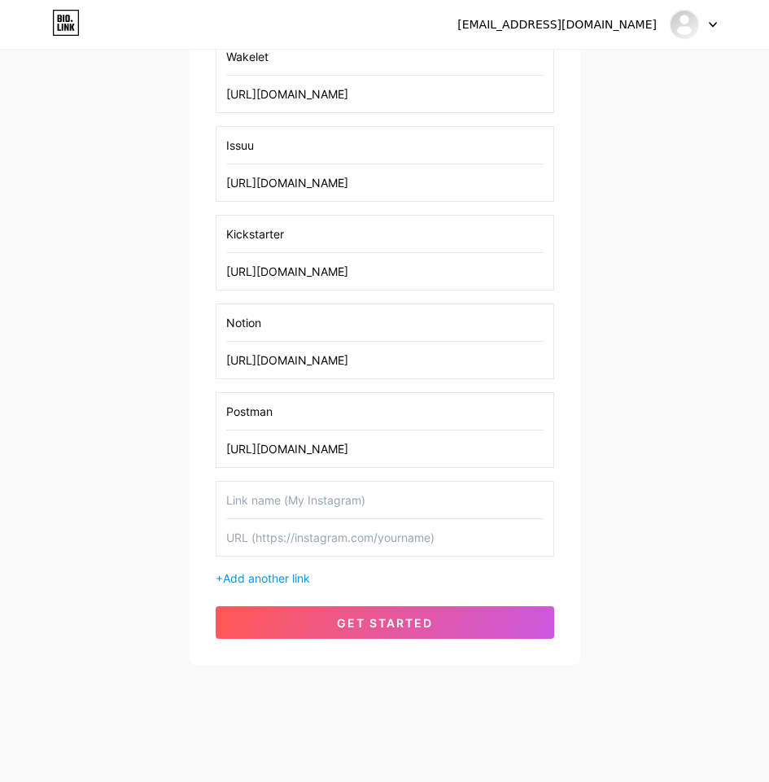
drag, startPoint x: 298, startPoint y: 504, endPoint x: 300, endPoint y: 495, distance: 9.3
click at [298, 503] on input "text" at bounding box center [384, 500] width 317 height 37
paste input "FlipHTML5"
type input "FlipHTML5"
click at [439, 540] on input "text" at bounding box center [384, 537] width 317 height 37
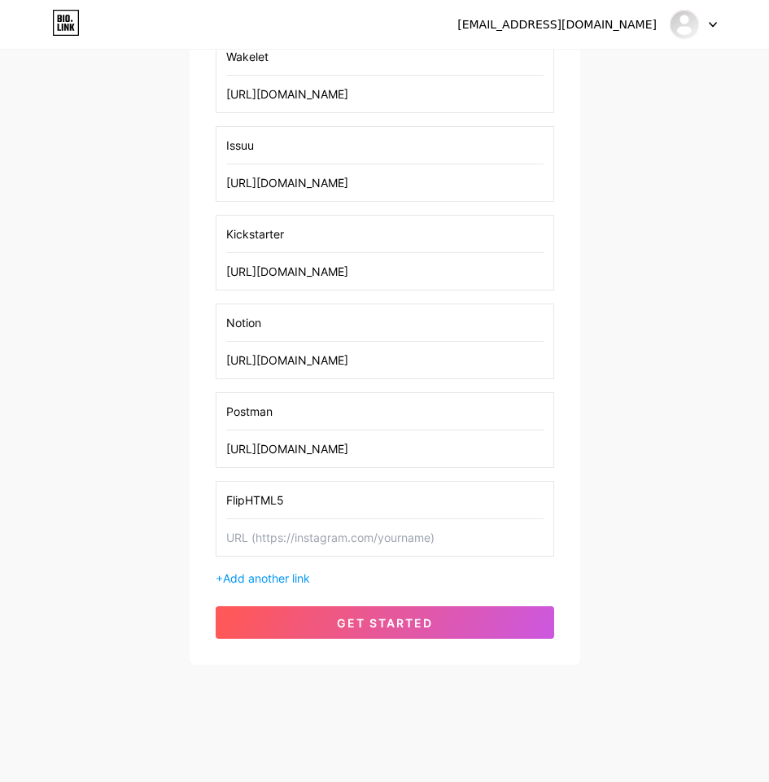
paste input "[URL][DOMAIN_NAME]"
type input "[URL][DOMAIN_NAME]"
click at [279, 578] on span "Add another link" at bounding box center [266, 578] width 87 height 14
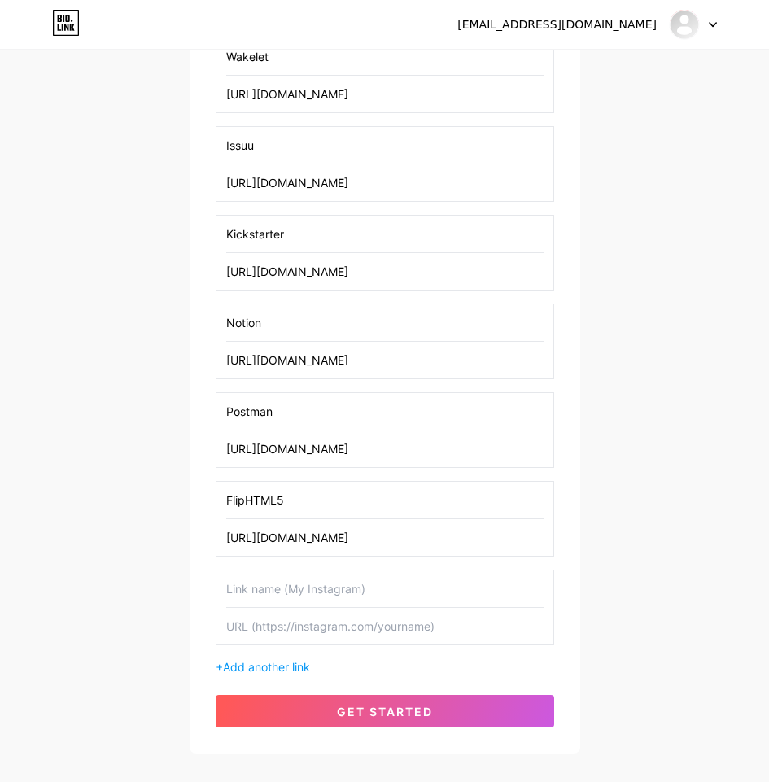
click at [321, 579] on input "text" at bounding box center [384, 589] width 317 height 37
paste input "[DOMAIN_NAME]"
type input "[DOMAIN_NAME]"
click at [374, 623] on input "text" at bounding box center [384, 626] width 317 height 37
paste input "[URL][DOMAIN_NAME]"
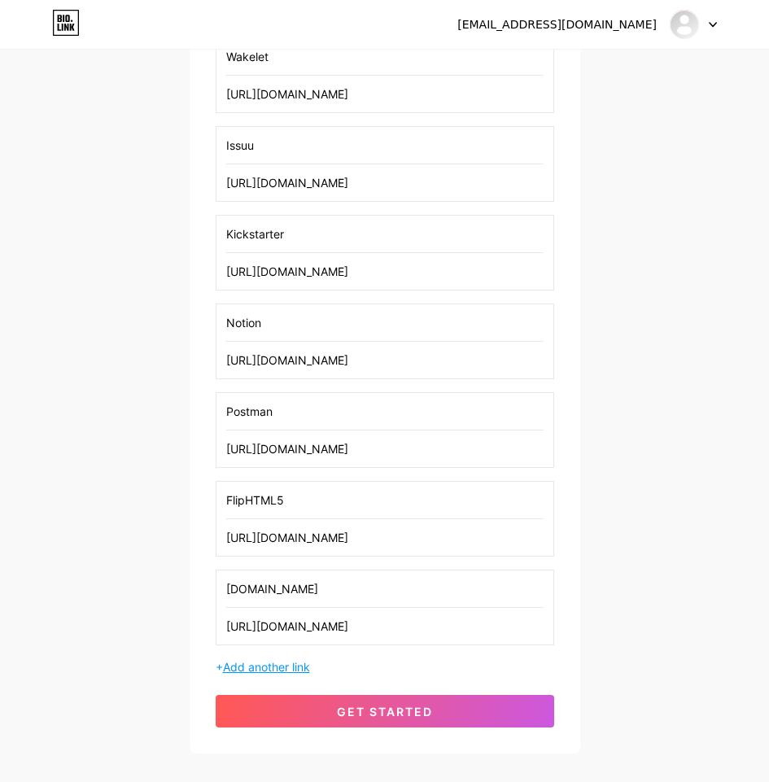
type input "[URL][DOMAIN_NAME]"
click at [265, 663] on span "Add another link" at bounding box center [266, 667] width 87 height 14
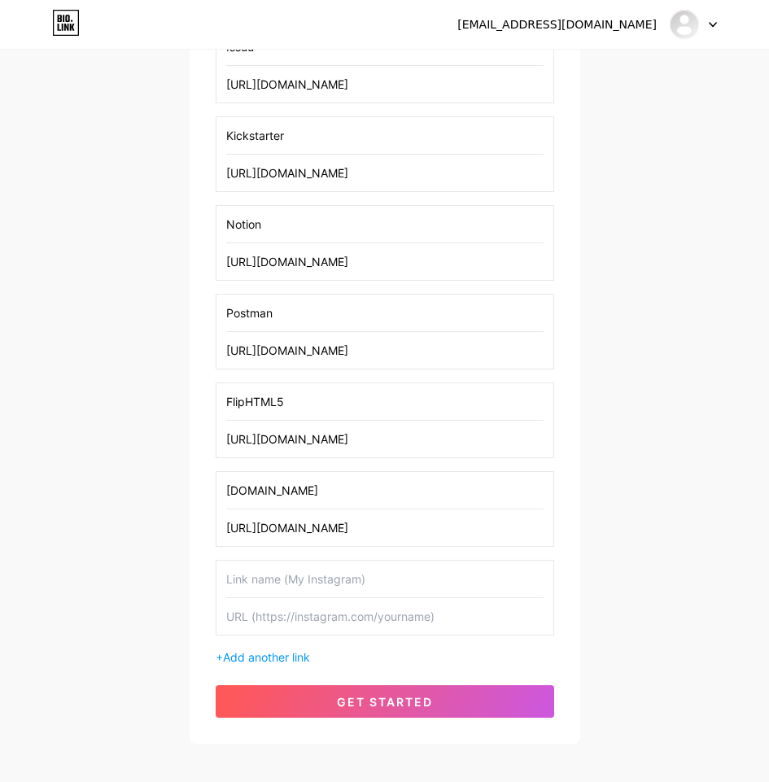
scroll to position [1283, 0]
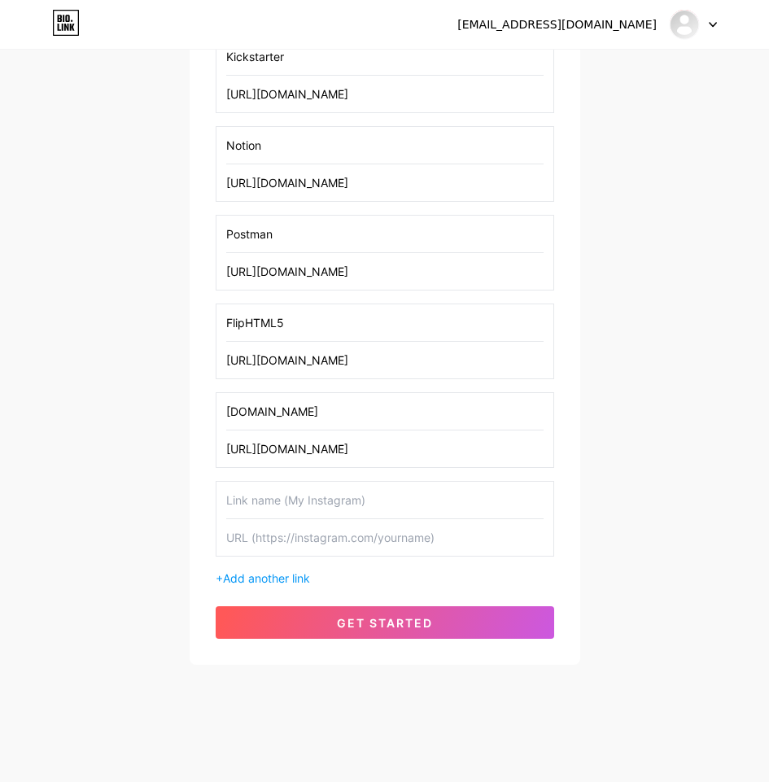
click at [301, 503] on input "text" at bounding box center [384, 500] width 317 height 37
paste input "[DOMAIN_NAME]"
type input "[DOMAIN_NAME]"
drag, startPoint x: 365, startPoint y: 537, endPoint x: 356, endPoint y: 538, distance: 8.2
click at [365, 537] on input "text" at bounding box center [384, 537] width 317 height 37
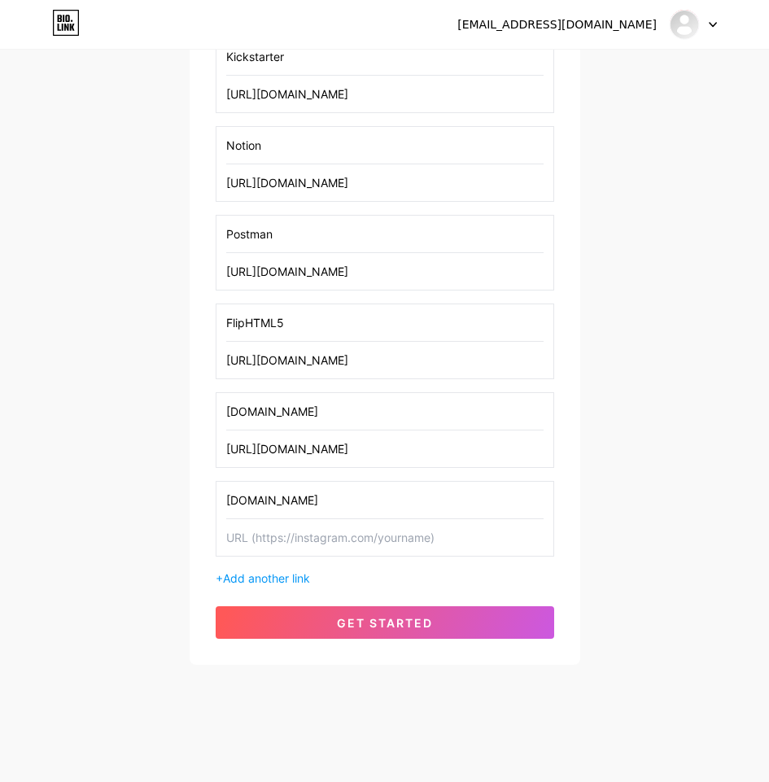
paste input "[URL][DOMAIN_NAME]"
type input "[URL][DOMAIN_NAME]"
click at [284, 578] on span "Add another link" at bounding box center [266, 578] width 87 height 14
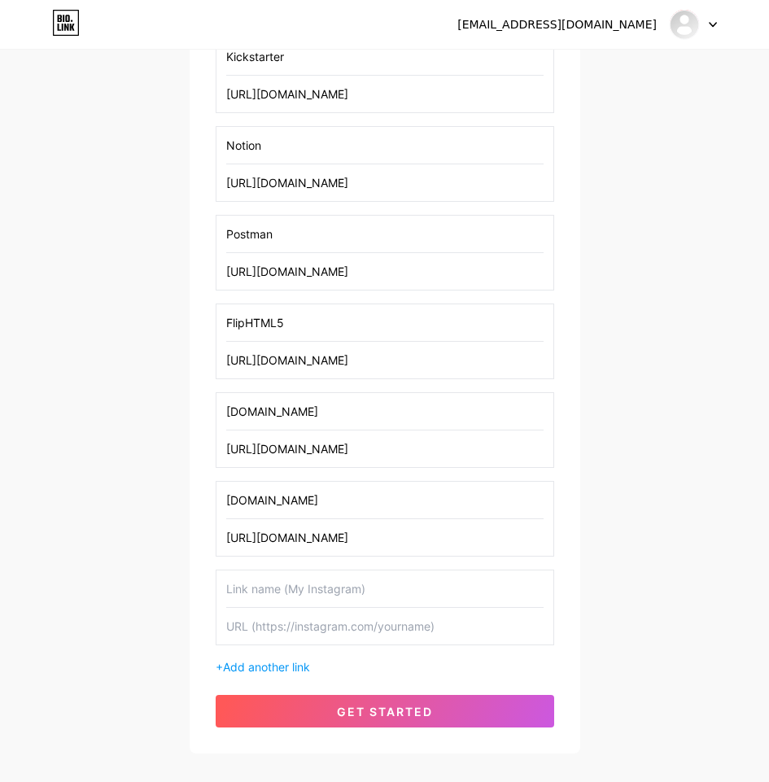
drag, startPoint x: 361, startPoint y: 592, endPoint x: 369, endPoint y: 592, distance: 8.2
click at [361, 592] on input "text" at bounding box center [384, 589] width 317 height 37
paste input "Unityroom"
type input "Unityroom"
click at [318, 621] on input "text" at bounding box center [384, 626] width 317 height 37
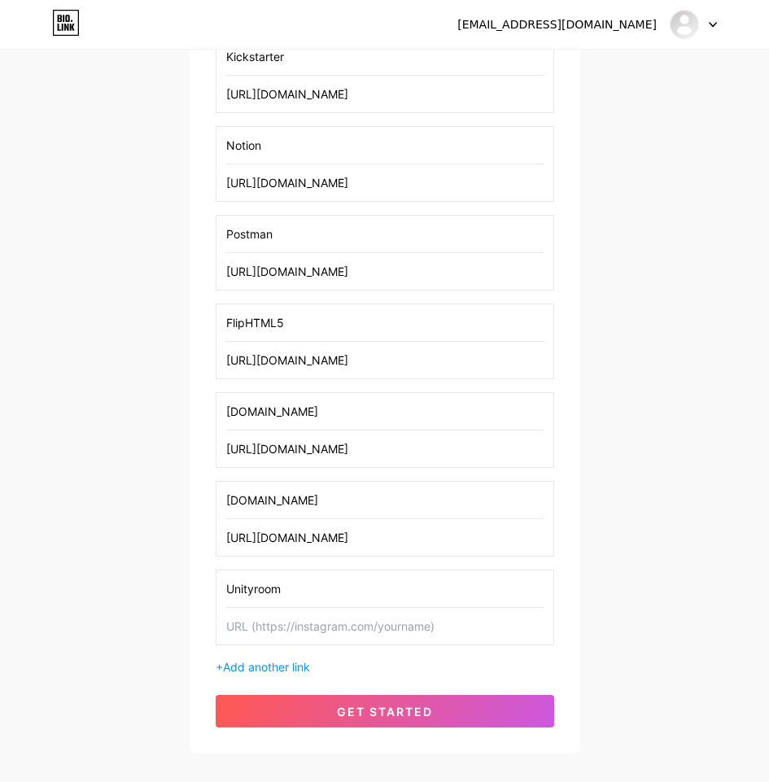
paste input "[URL][DOMAIN_NAME]"
type input "[URL][DOMAIN_NAME]"
click at [283, 668] on span "Add another link" at bounding box center [266, 667] width 87 height 14
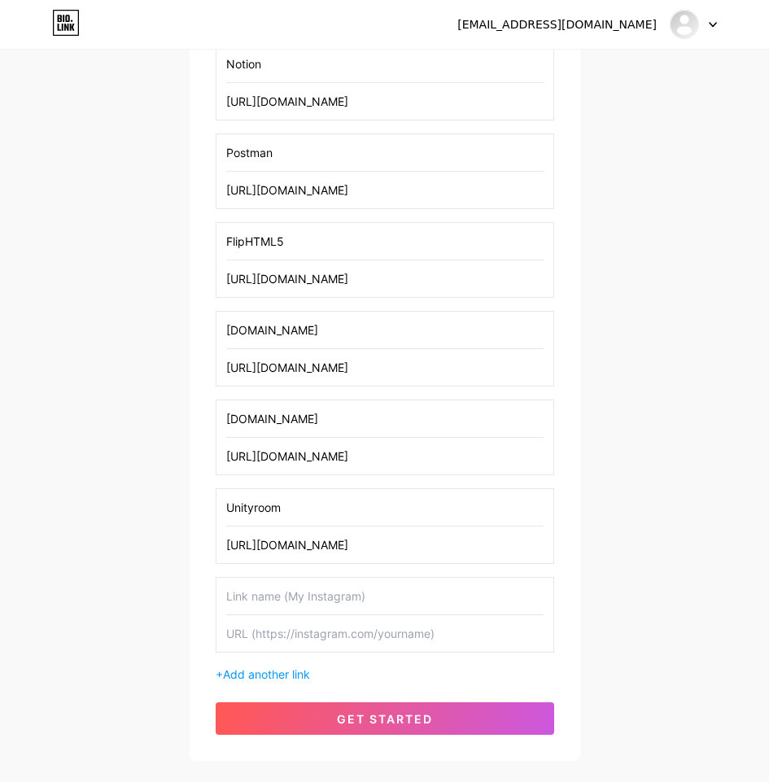
scroll to position [1460, 0]
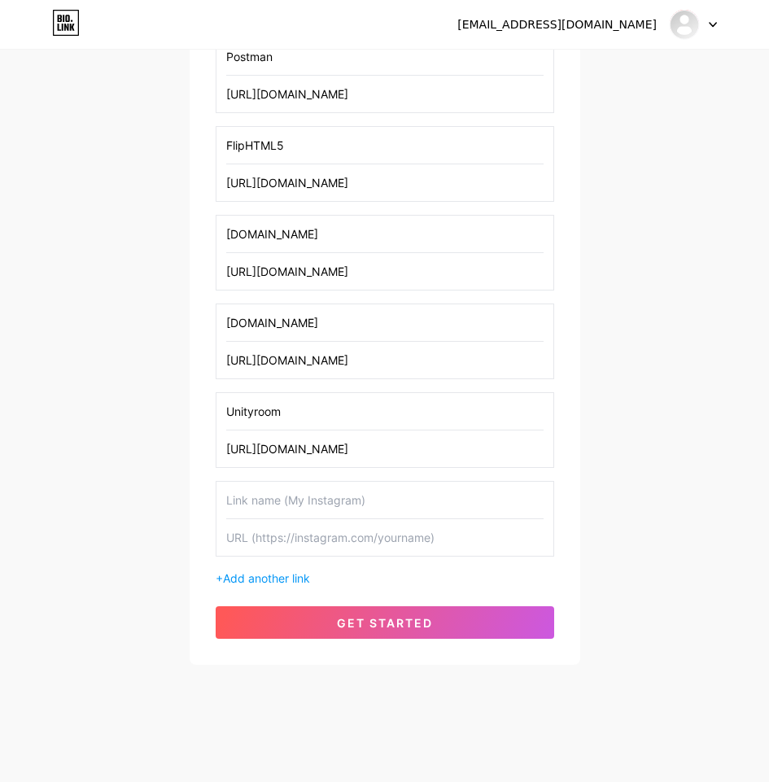
click at [391, 541] on input "text" at bounding box center [384, 537] width 317 height 37
paste input "[URL][DOMAIN_NAME]"
type input "[URL][DOMAIN_NAME]"
click at [269, 504] on input "text" at bounding box center [384, 500] width 317 height 37
paste input "Babelcube"
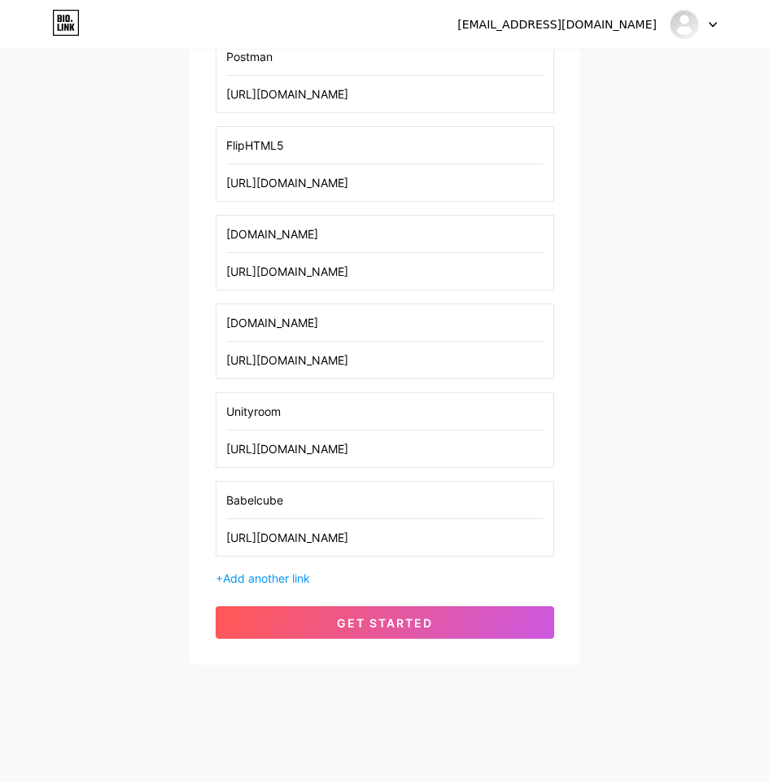
type input "Babelcube"
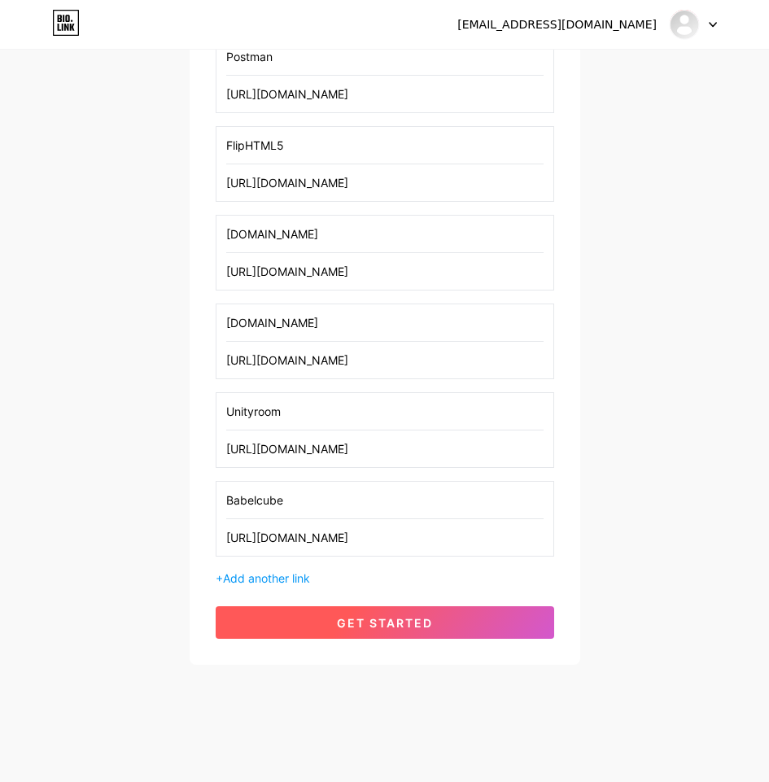
click at [410, 625] on span "get started" at bounding box center [385, 623] width 96 height 14
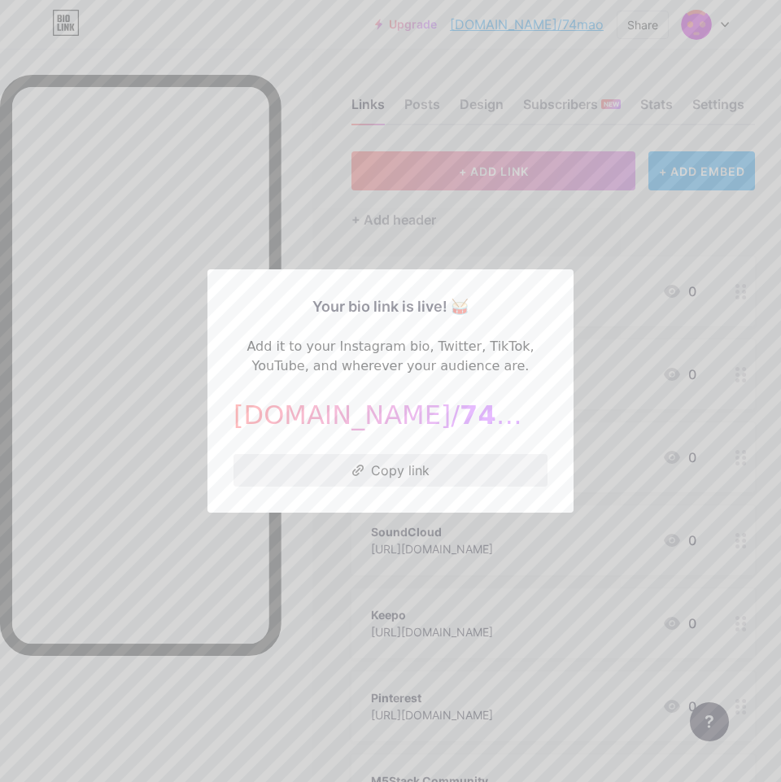
click at [445, 465] on button "Copy link" at bounding box center [391, 470] width 314 height 33
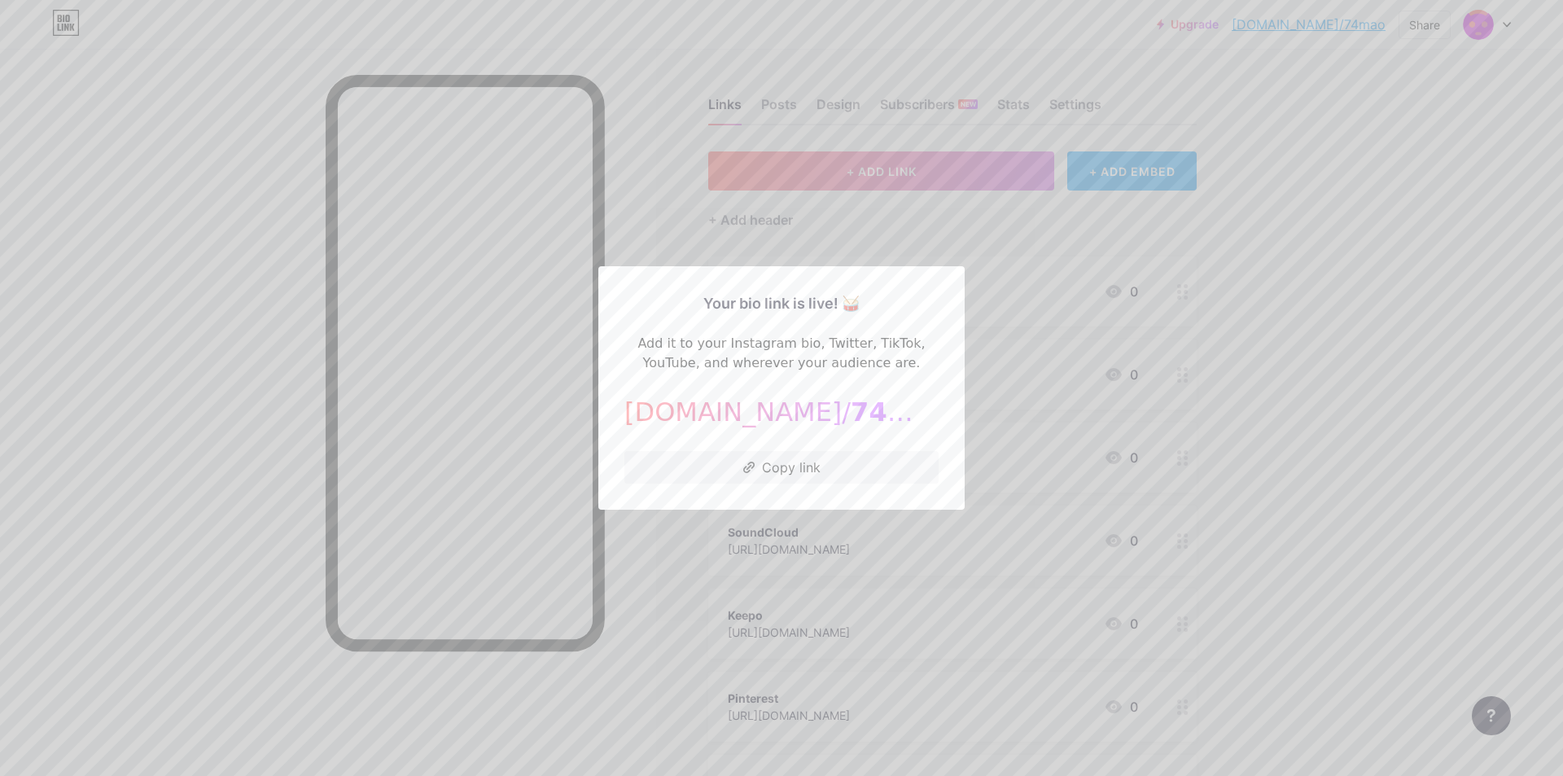
click at [1252, 402] on div at bounding box center [781, 388] width 1563 height 776
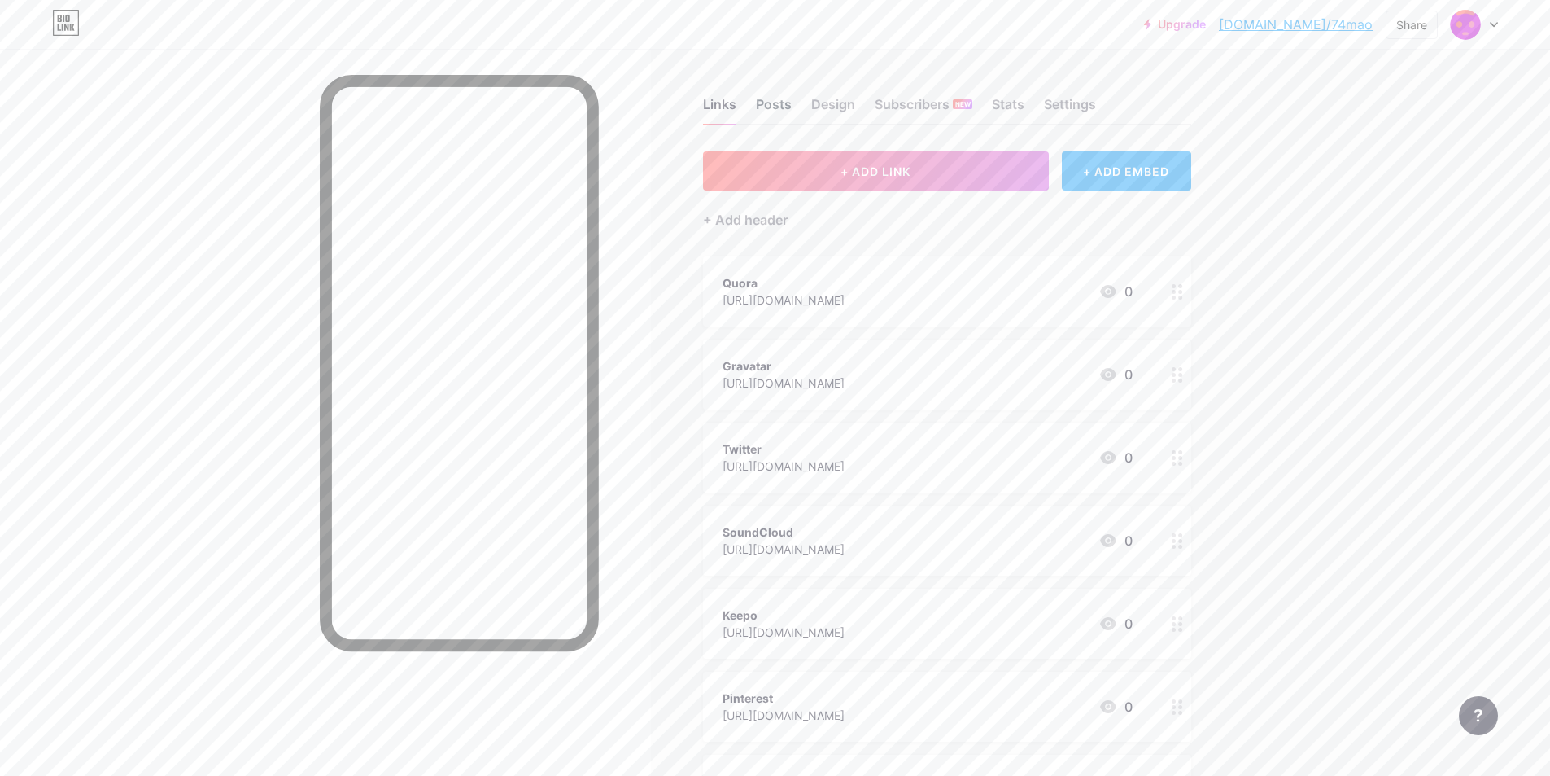
click at [767, 110] on div "Posts" at bounding box center [774, 108] width 36 height 29
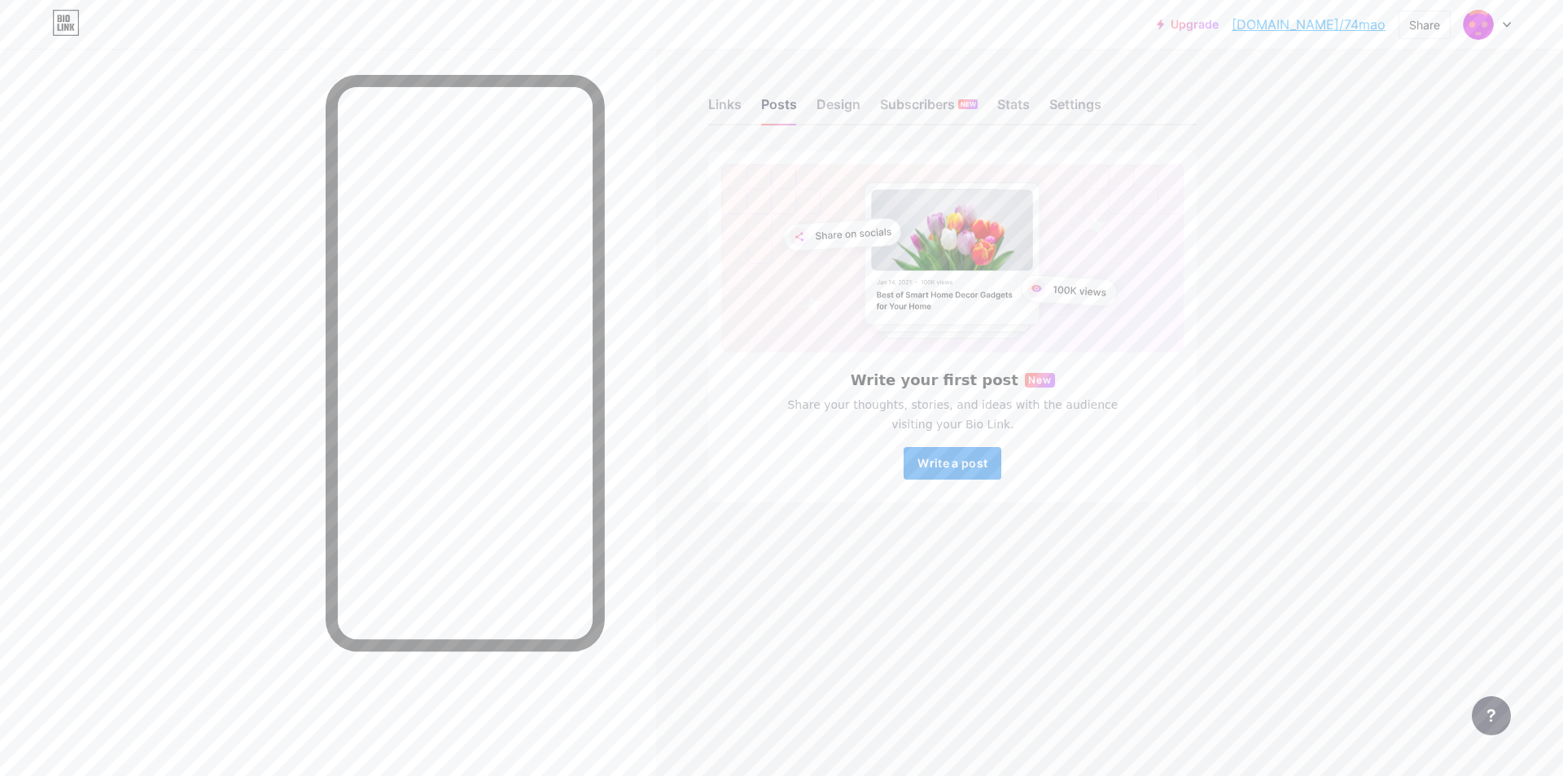
click at [961, 463] on span "Write a post" at bounding box center [952, 463] width 70 height 14
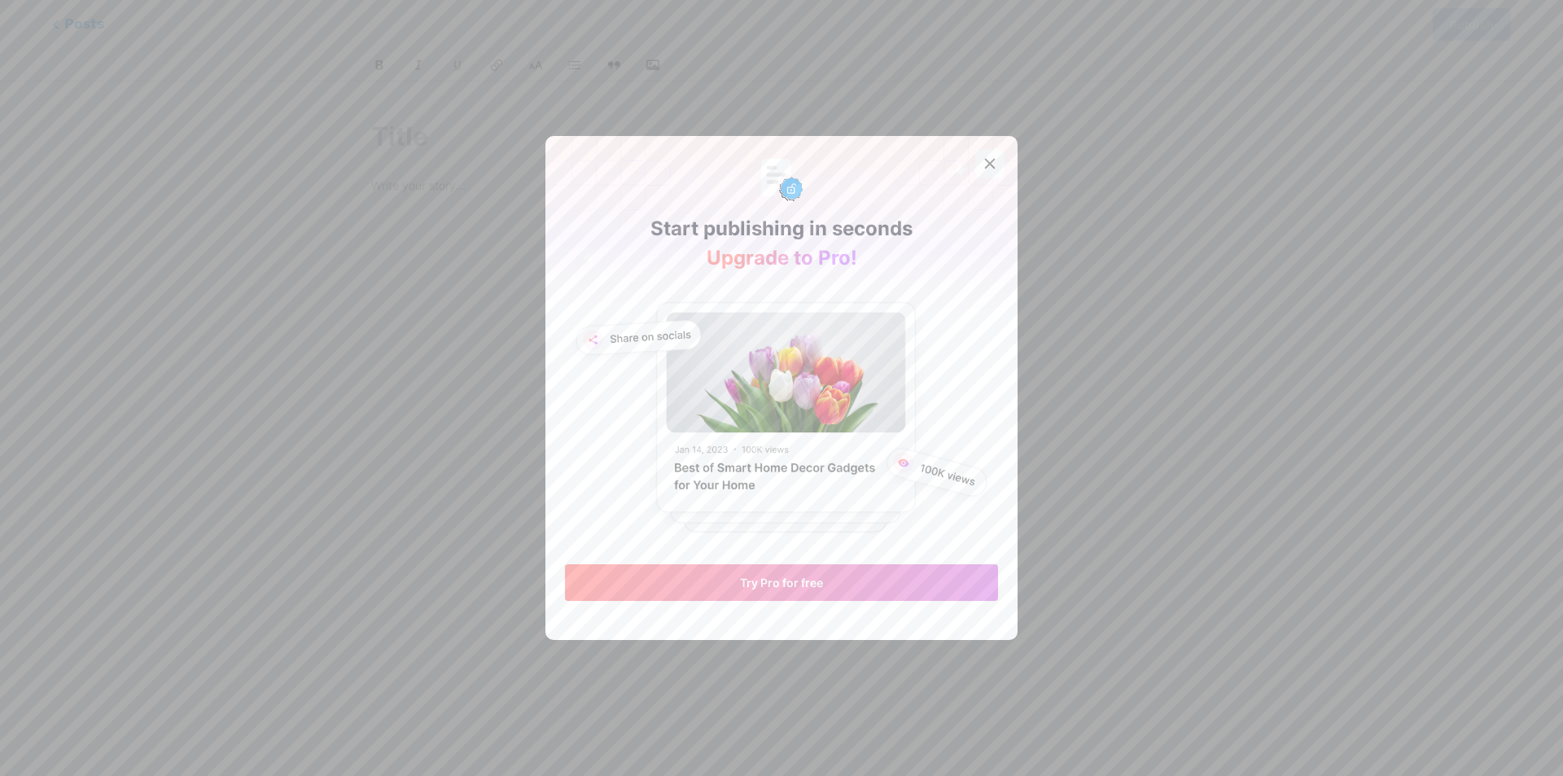
click at [986, 170] on icon at bounding box center [989, 163] width 13 height 13
